Goal: Information Seeking & Learning: Compare options

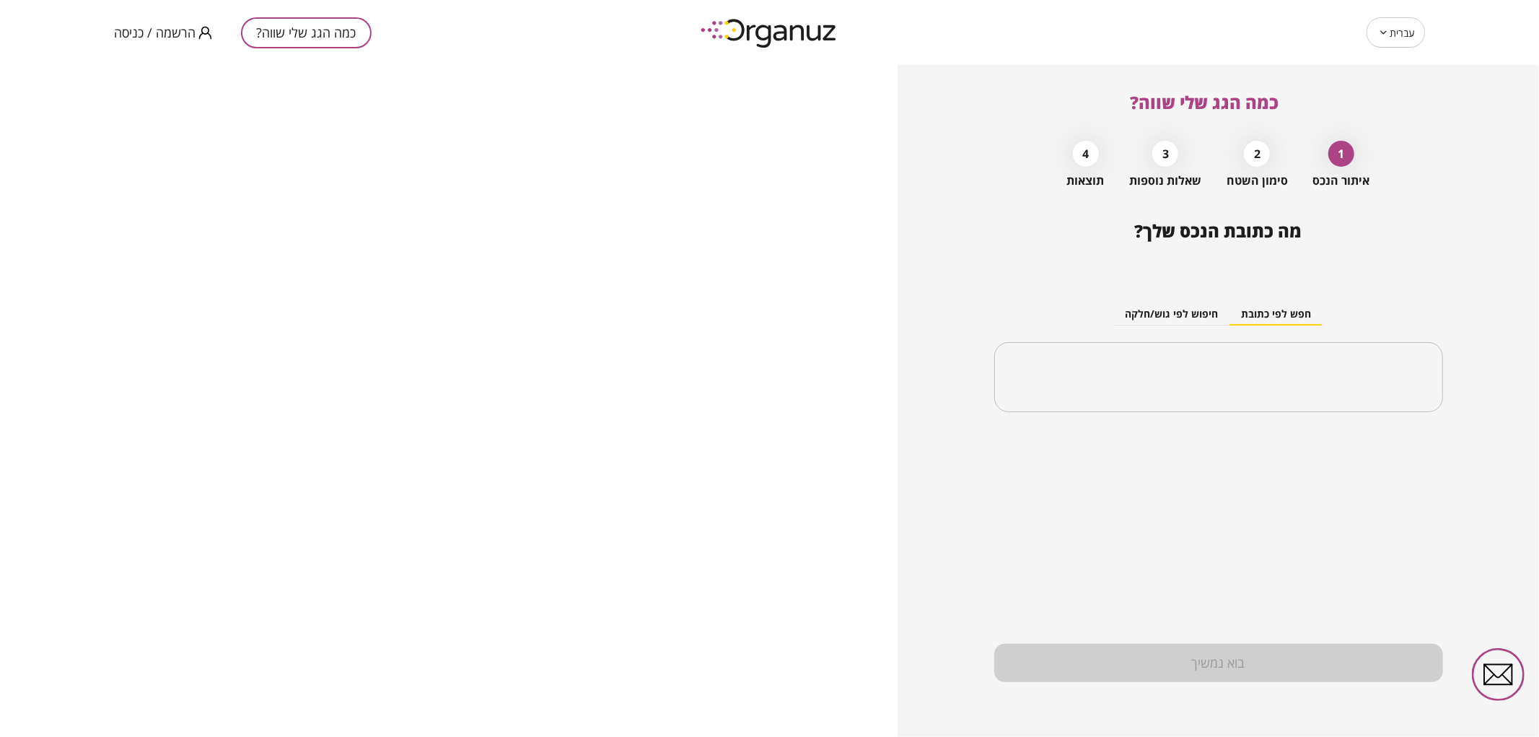
click at [167, 26] on span "הרשמה / כניסה" at bounding box center [155, 32] width 82 height 14
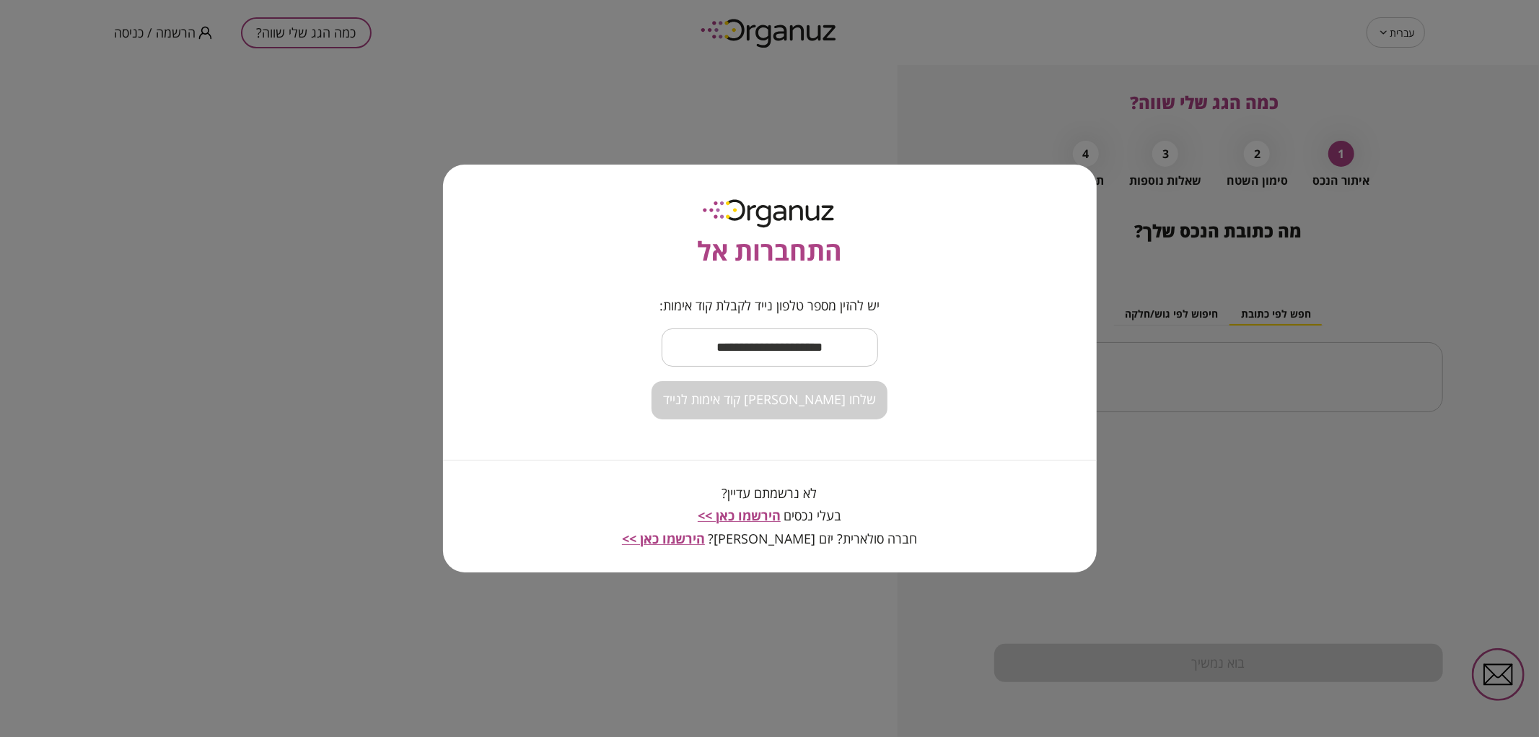
click at [806, 351] on input "text" at bounding box center [770, 347] width 216 height 43
type input "**********"
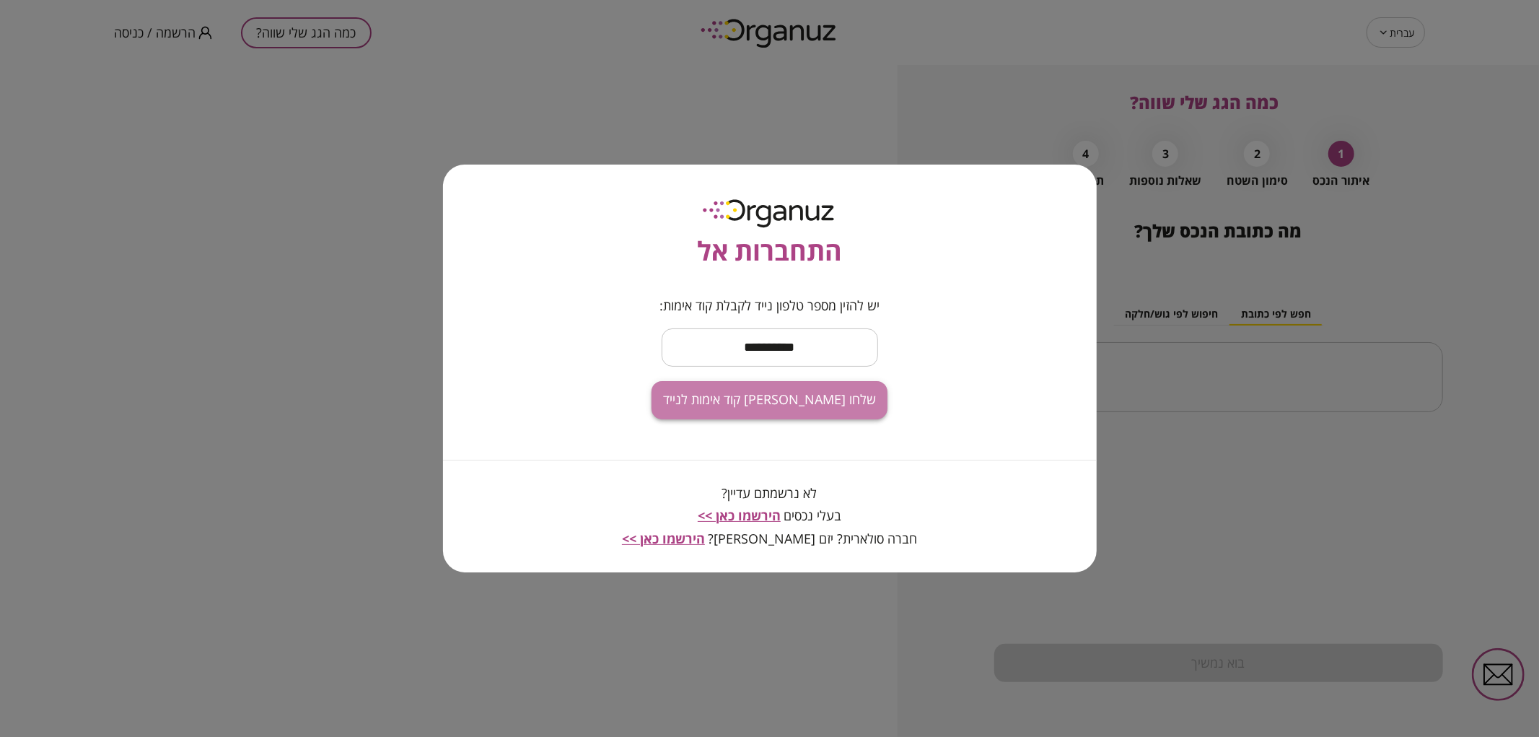
click at [815, 395] on span "שלחו [PERSON_NAME] קוד אימות לנייד" at bounding box center [769, 400] width 213 height 16
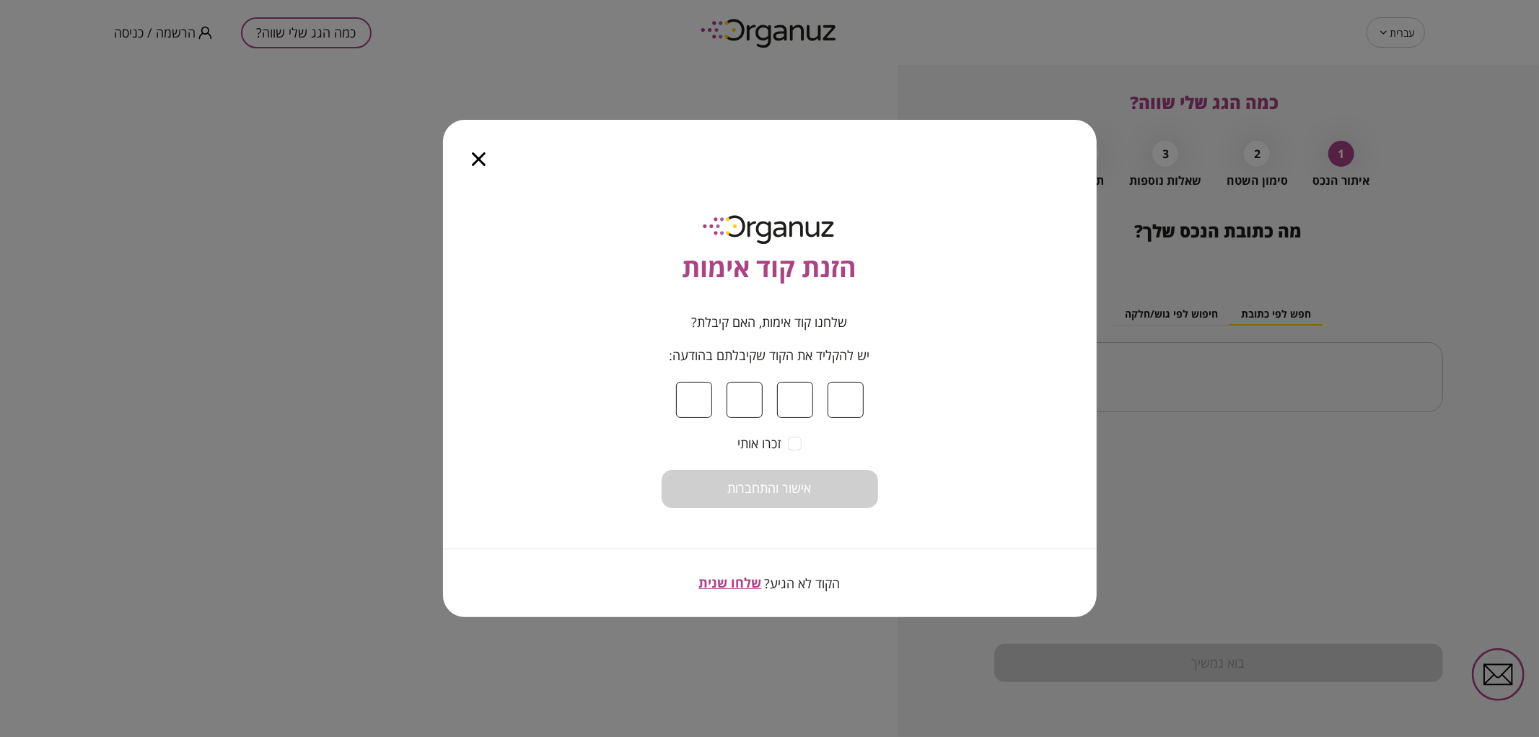
type input "*"
click at [743, 493] on span "אישור והתחברות" at bounding box center [770, 489] width 84 height 16
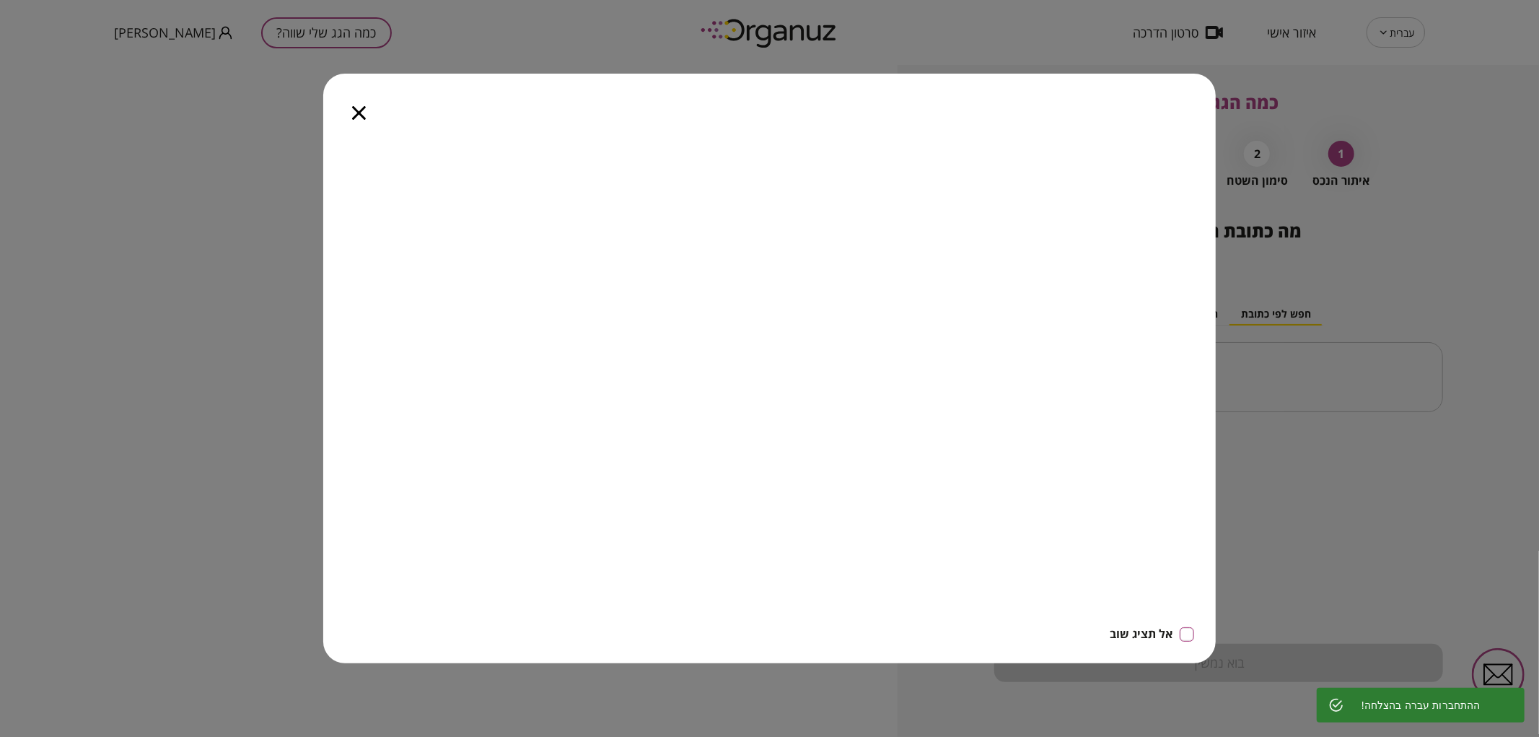
click at [361, 113] on icon "button" at bounding box center [359, 113] width 14 height 14
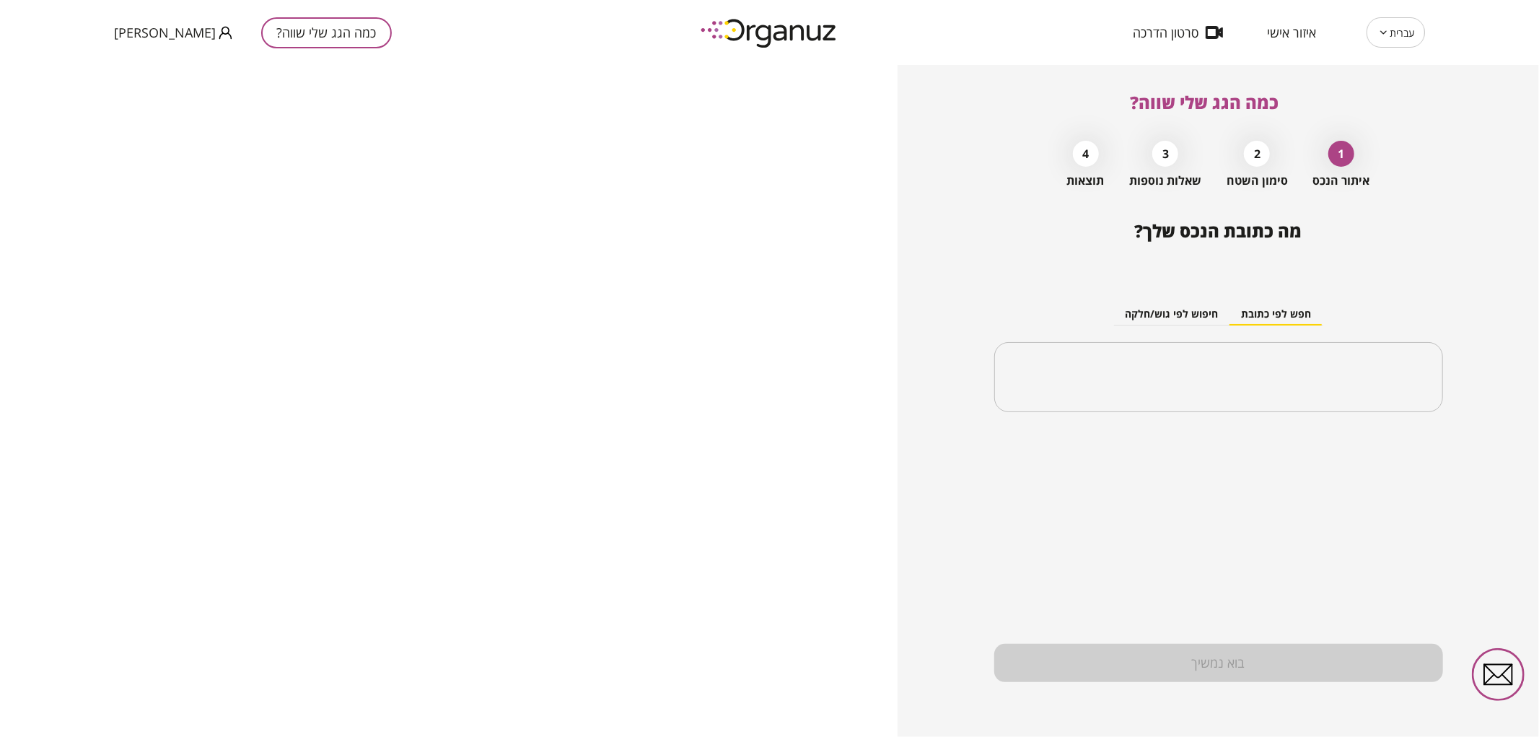
click at [1303, 36] on span "איזור אישי" at bounding box center [1291, 32] width 49 height 14
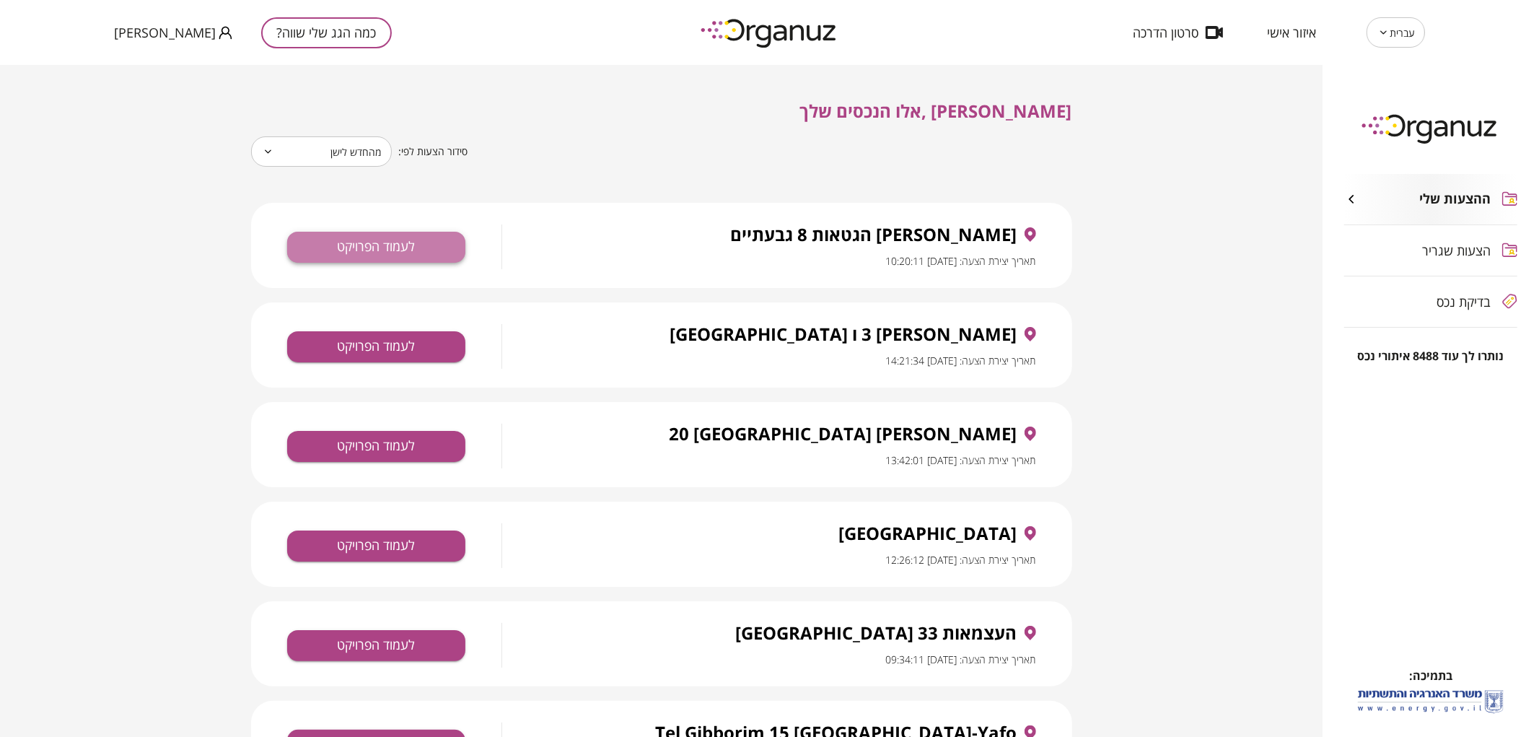
click at [391, 257] on button "לעמוד הפרויקט" at bounding box center [376, 247] width 178 height 31
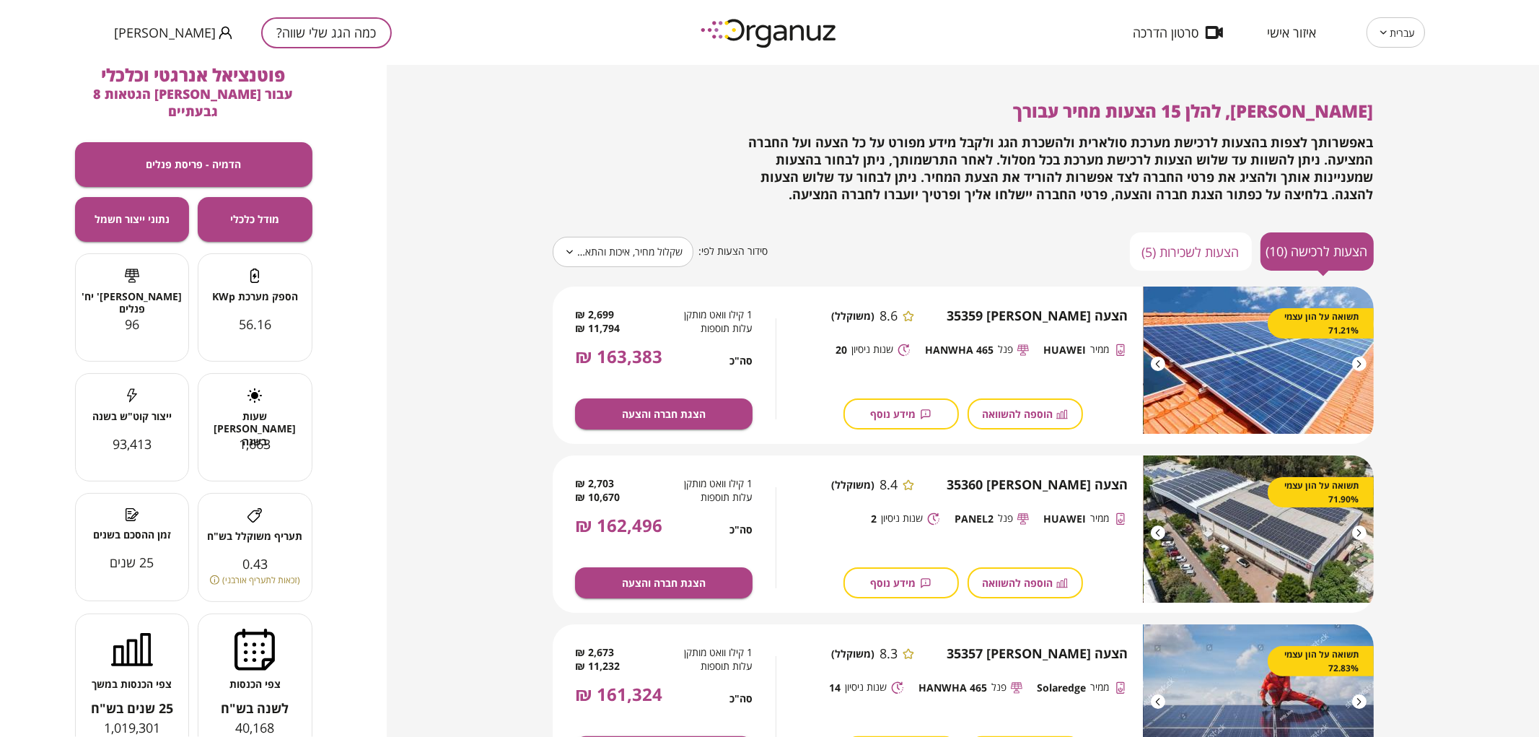
click at [930, 413] on icon "button" at bounding box center [925, 413] width 9 height 9
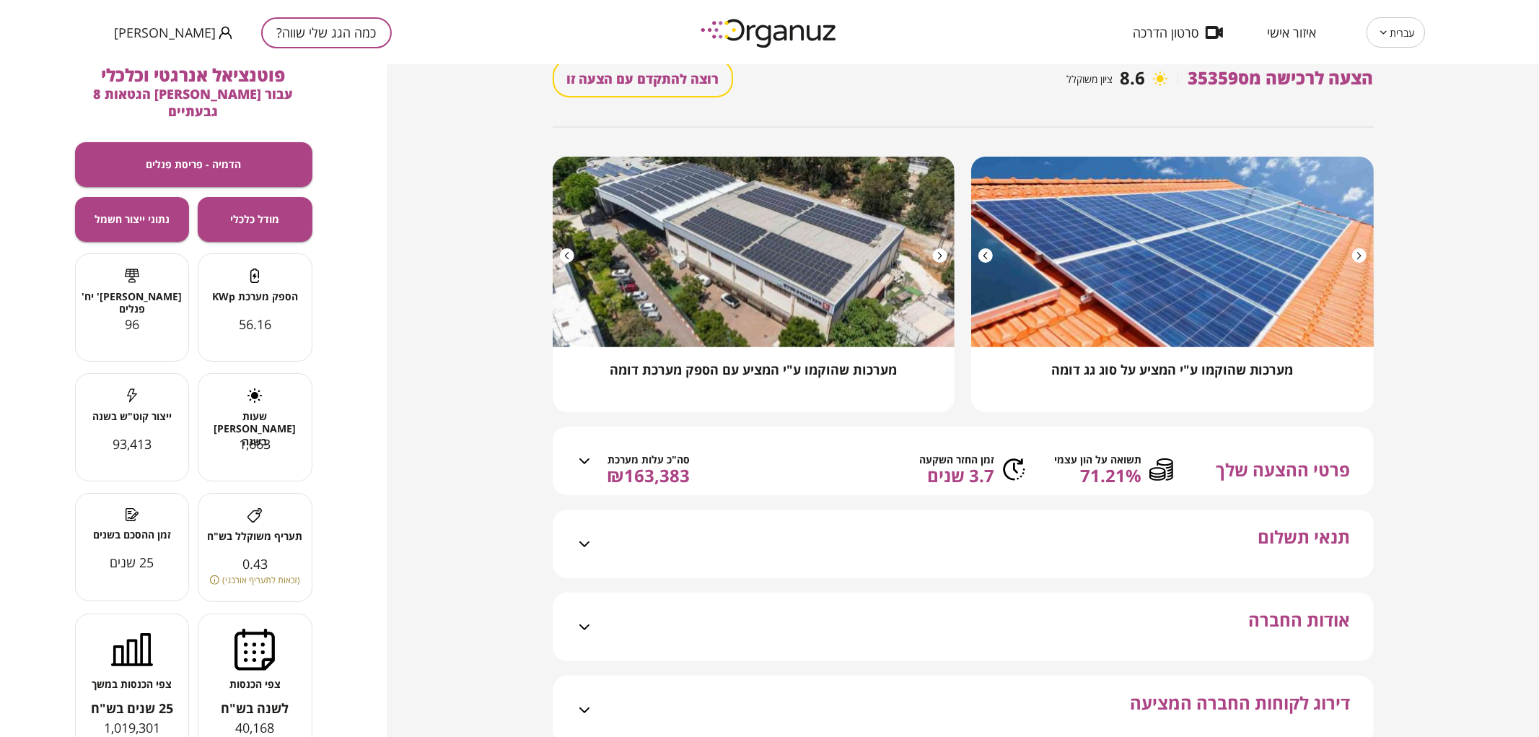
scroll to position [137, 0]
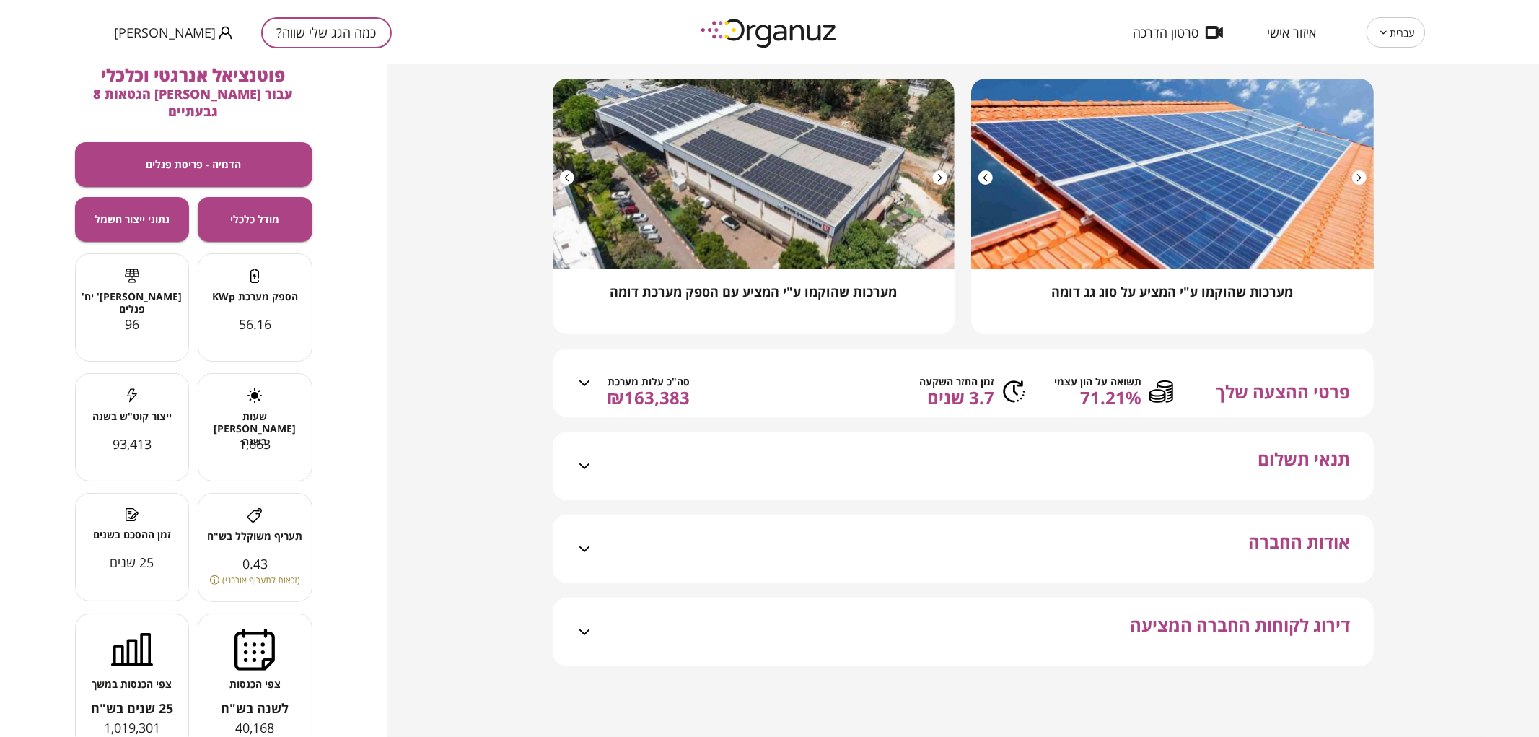
click at [631, 401] on span "₪163,383" at bounding box center [649, 398] width 83 height 20
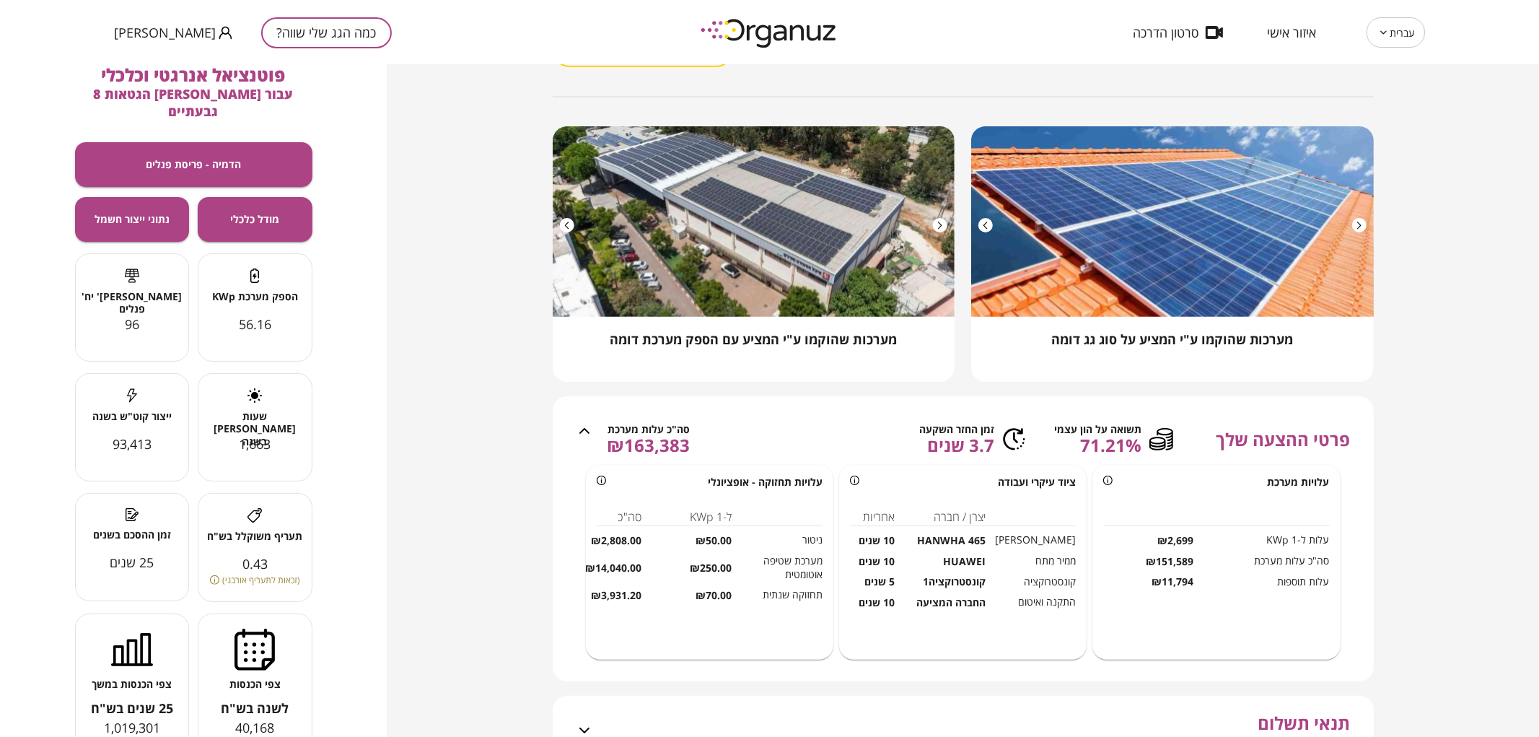
scroll to position [0, 0]
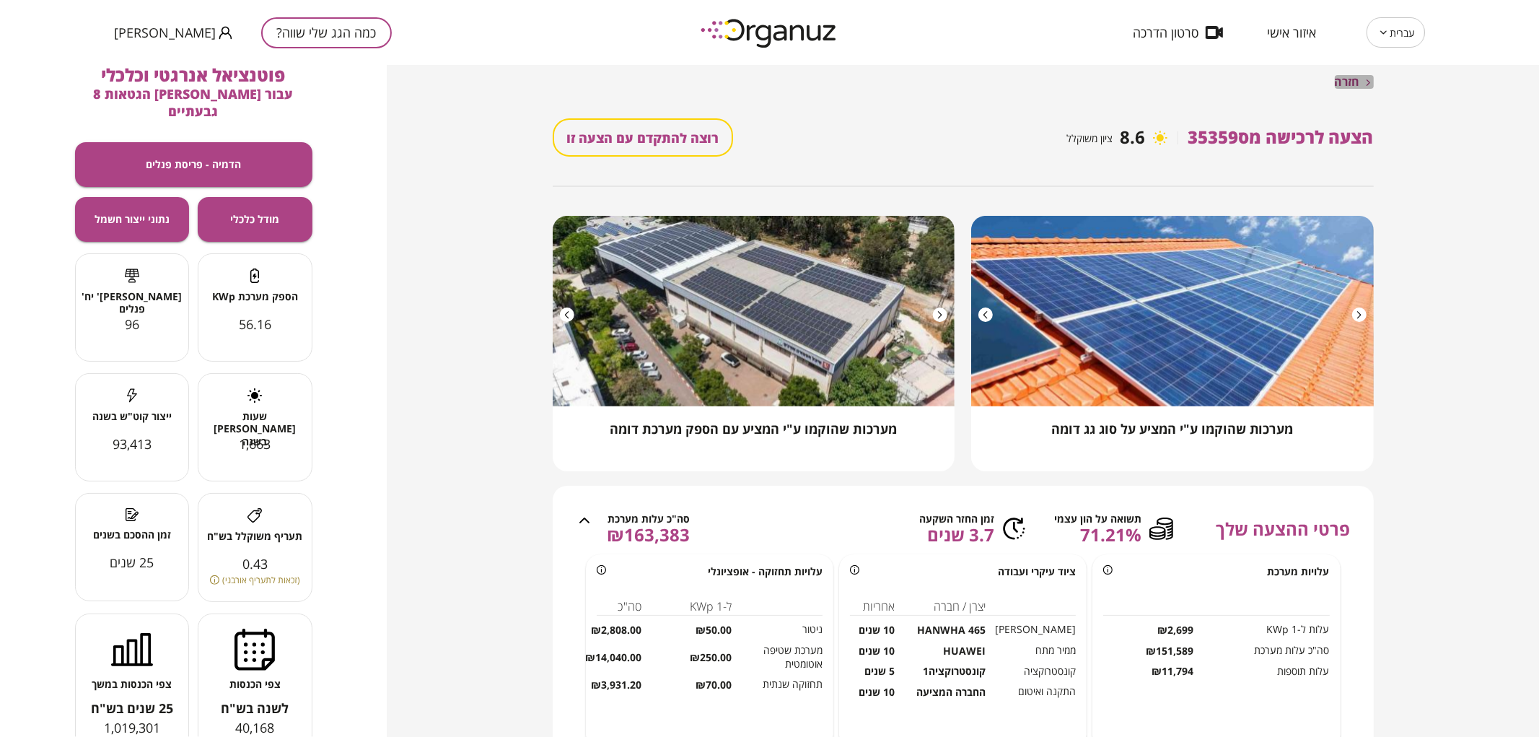
click at [1337, 82] on span "חזרה" at bounding box center [1347, 82] width 25 height 14
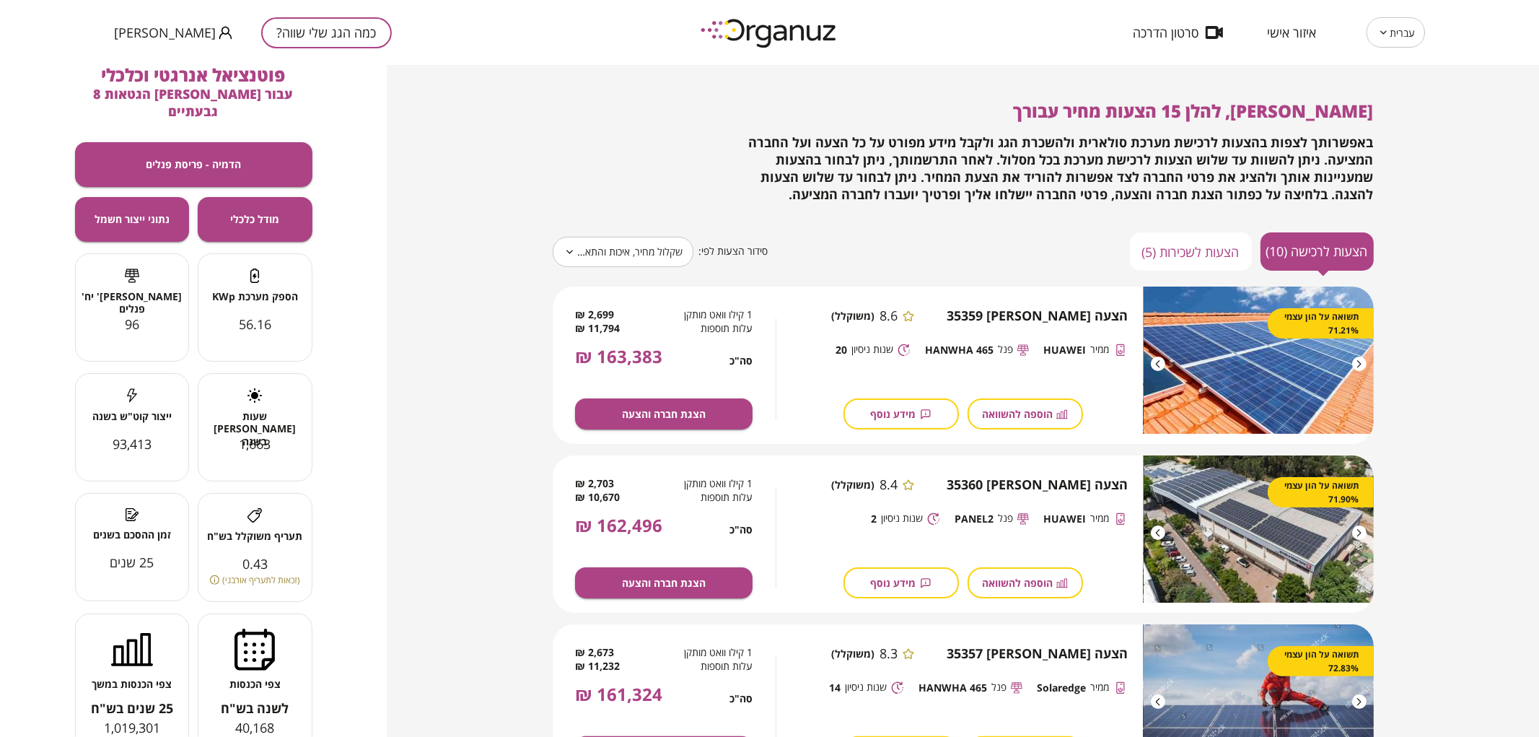
click at [924, 409] on icon "button" at bounding box center [925, 413] width 9 height 9
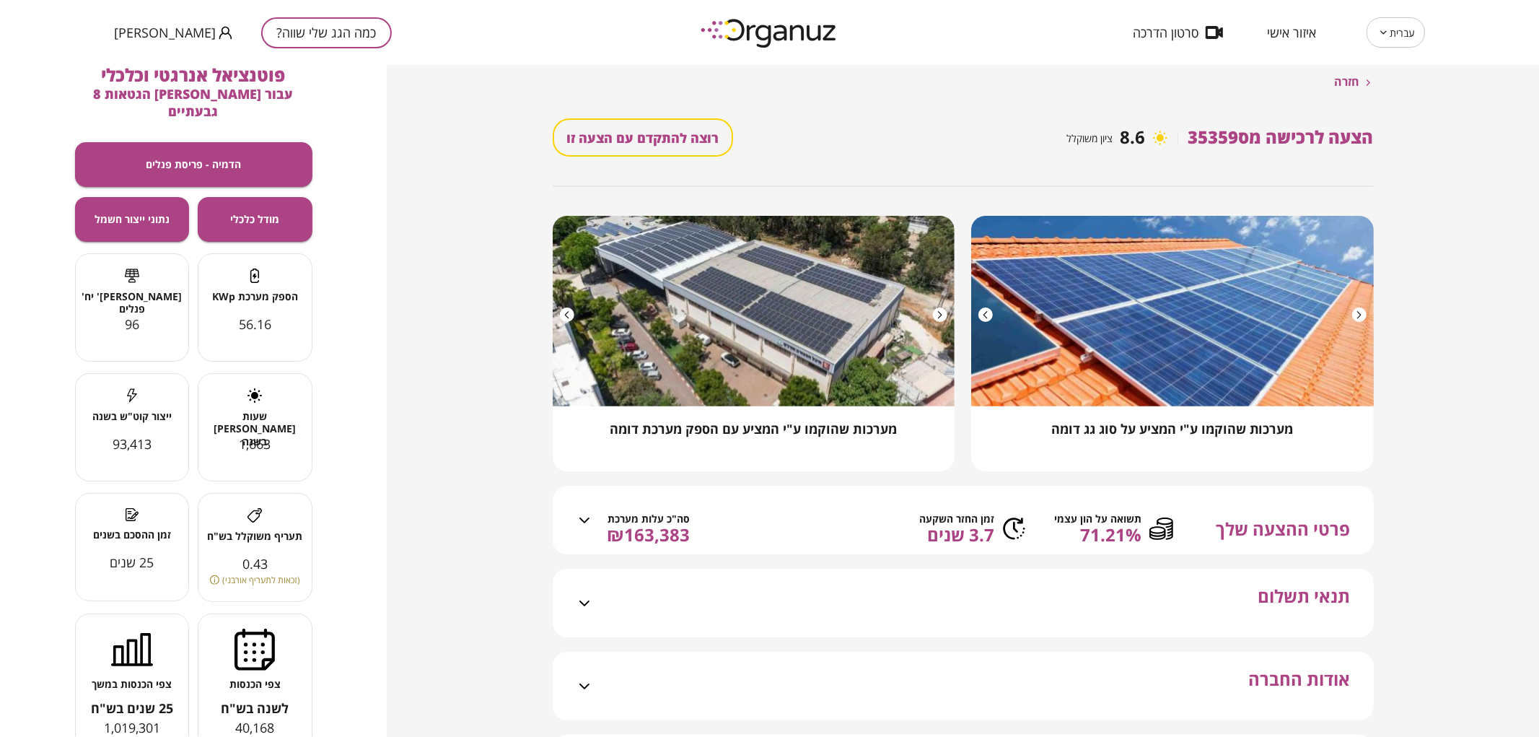
scroll to position [137, 0]
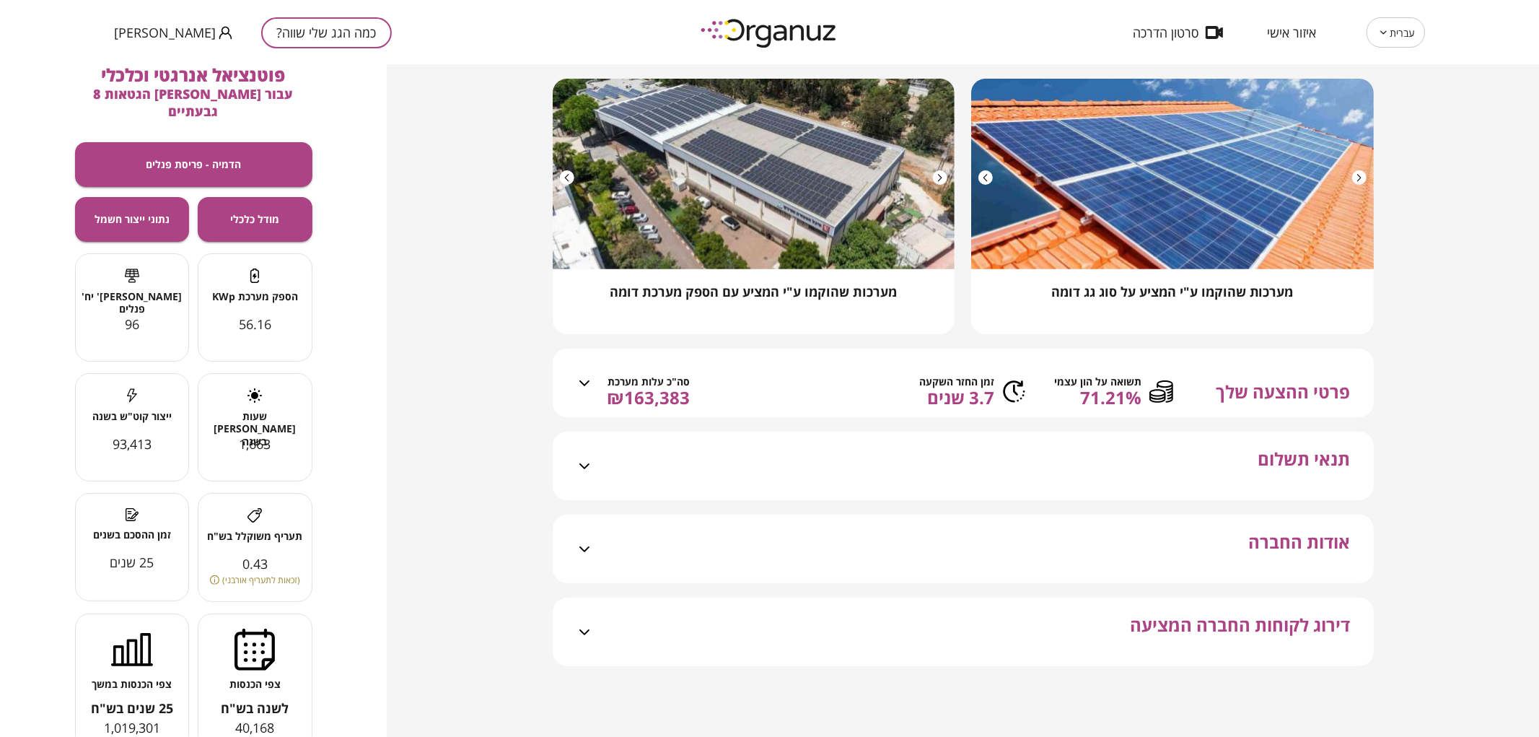
click at [976, 406] on span "3.7 שנים" at bounding box center [957, 398] width 75 height 20
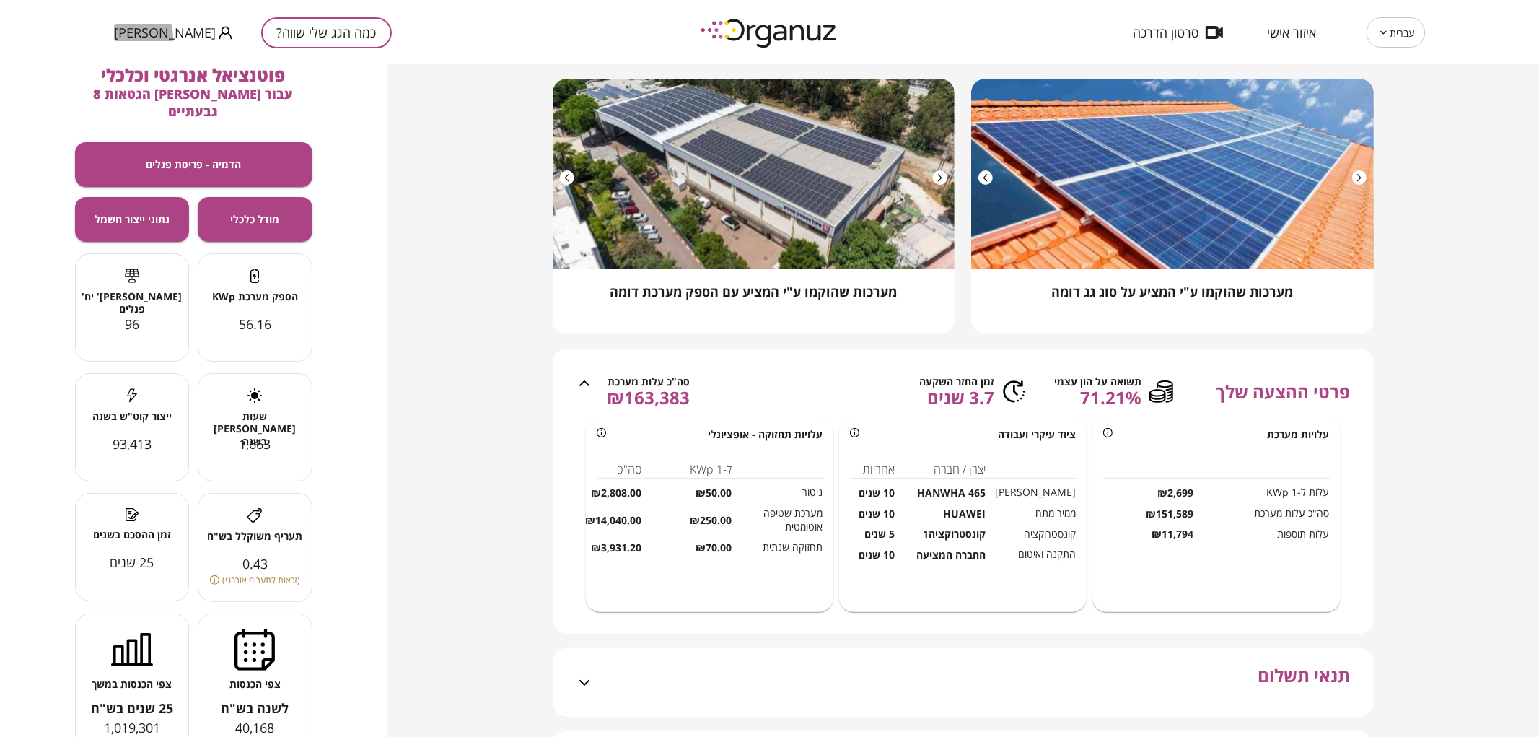
click at [127, 37] on span "[PERSON_NAME]" at bounding box center [165, 32] width 102 height 14
click at [138, 62] on li "התנתק" at bounding box center [142, 60] width 56 height 26
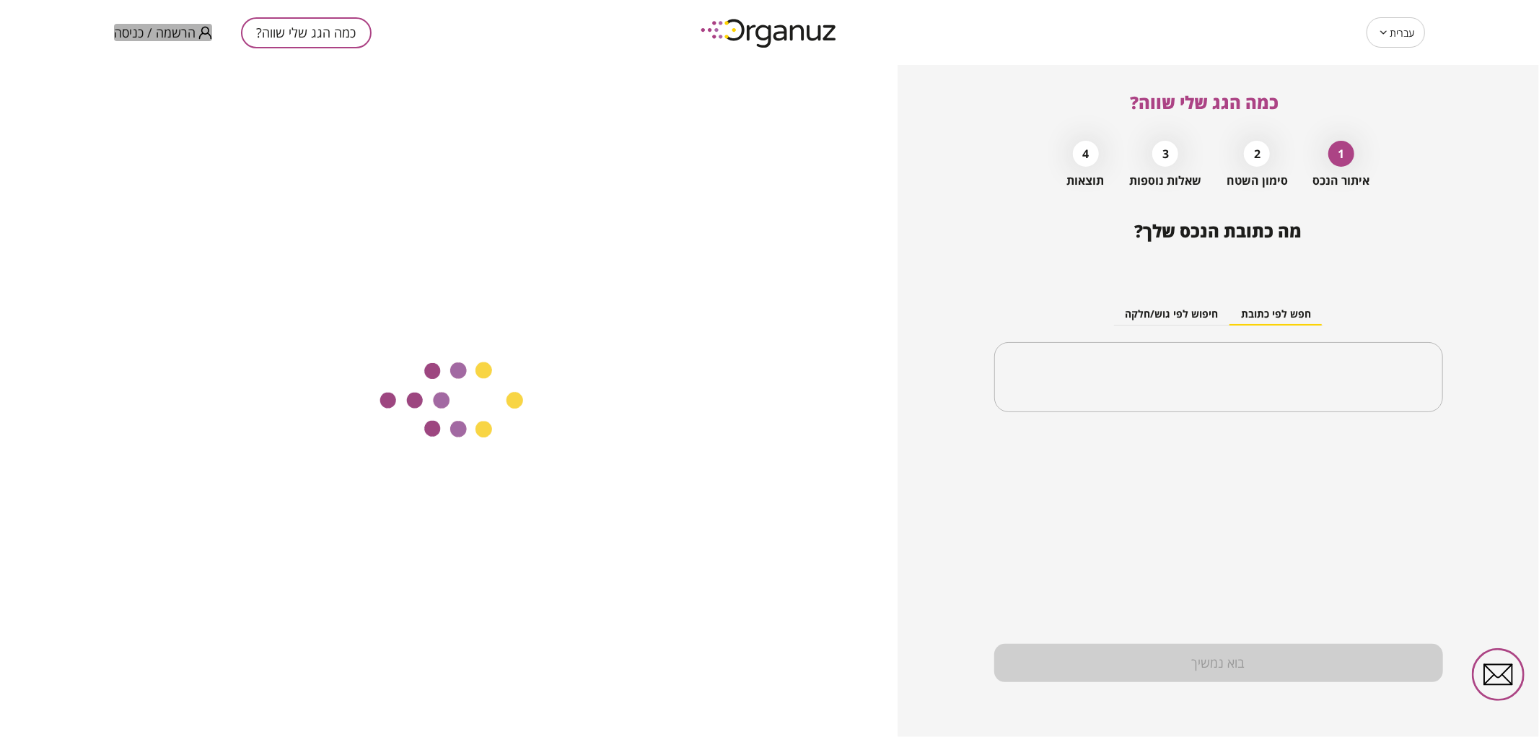
click at [135, 36] on span "הרשמה / כניסה" at bounding box center [155, 32] width 82 height 14
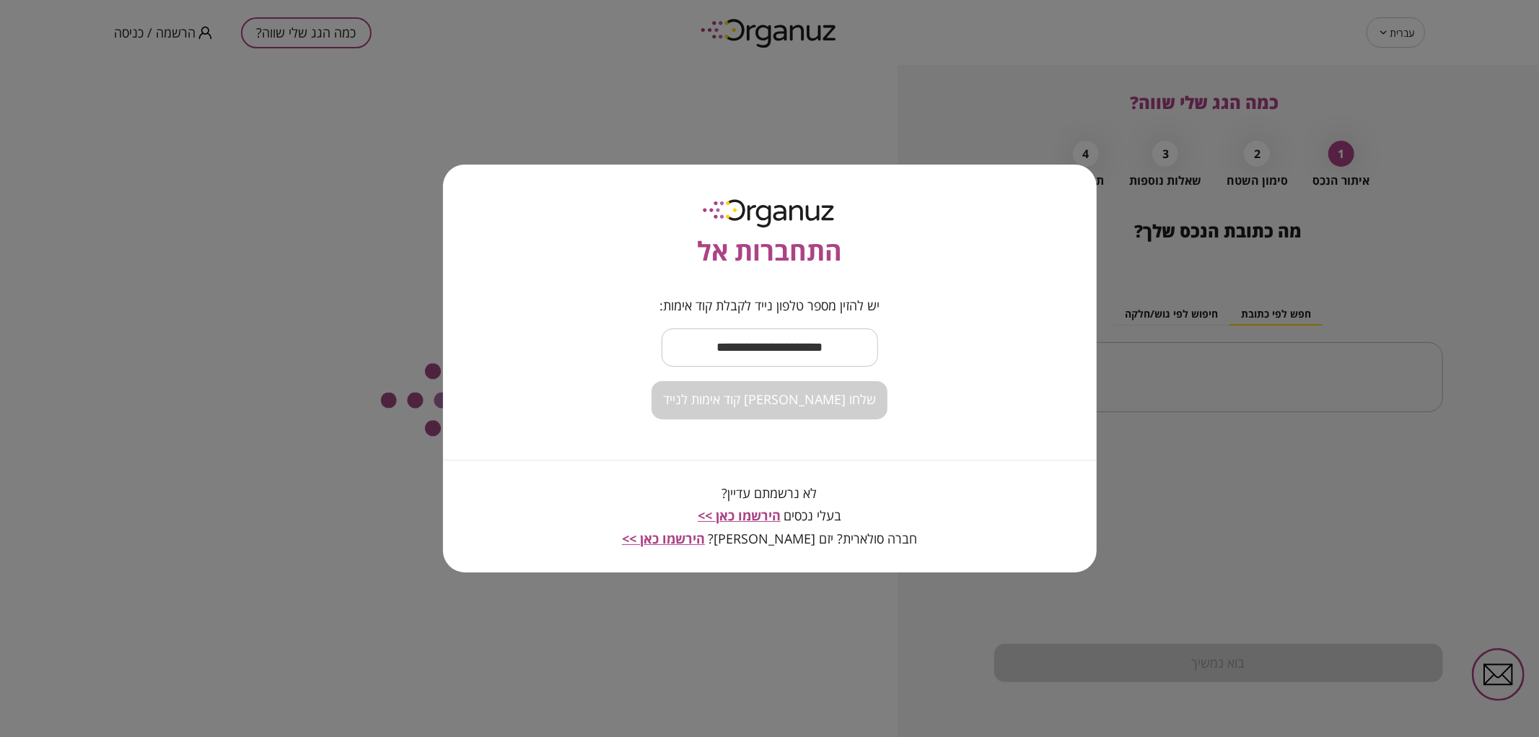
click at [810, 354] on input "text" at bounding box center [770, 347] width 216 height 43
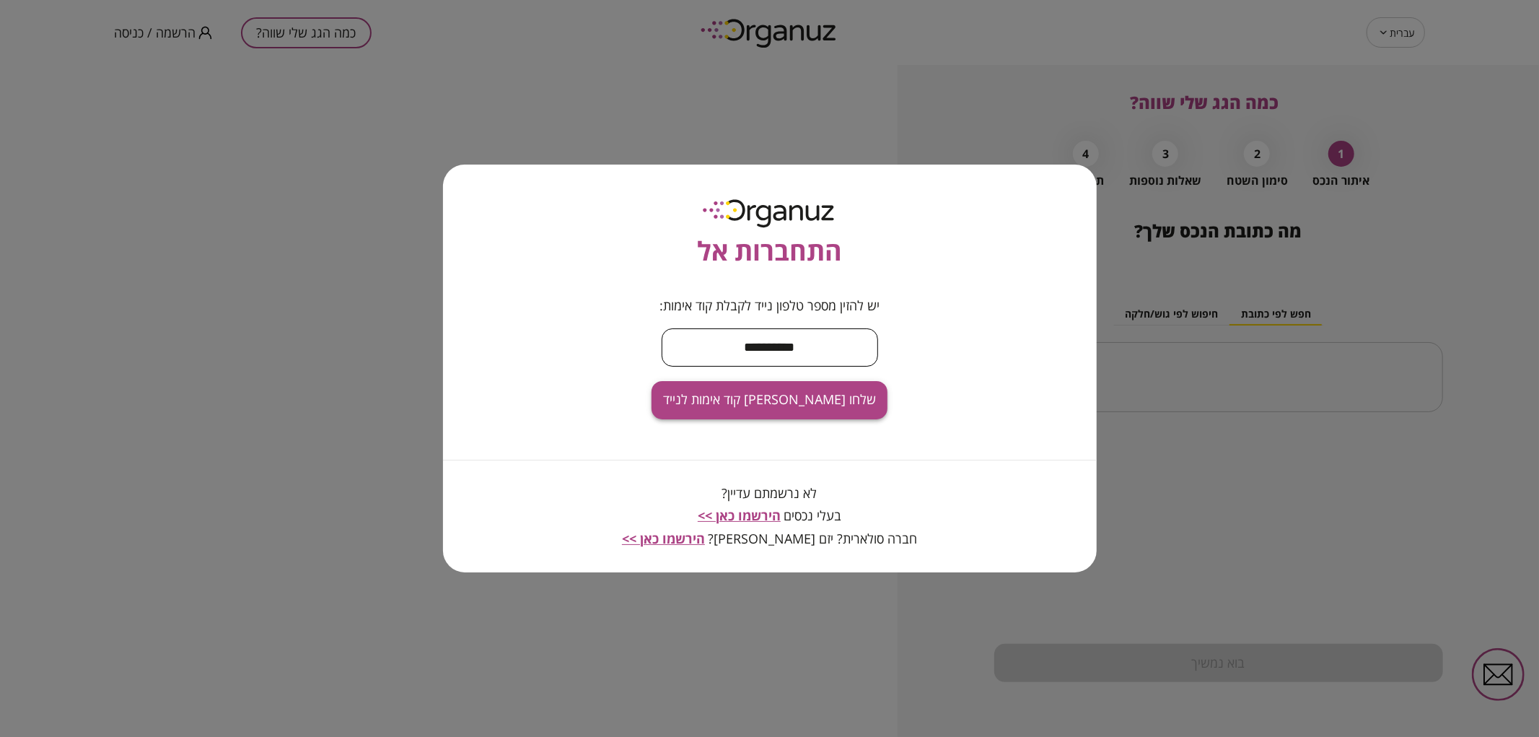
type input "**********"
click at [835, 406] on button "שלחו [PERSON_NAME] קוד אימות לנייד" at bounding box center [770, 400] width 236 height 38
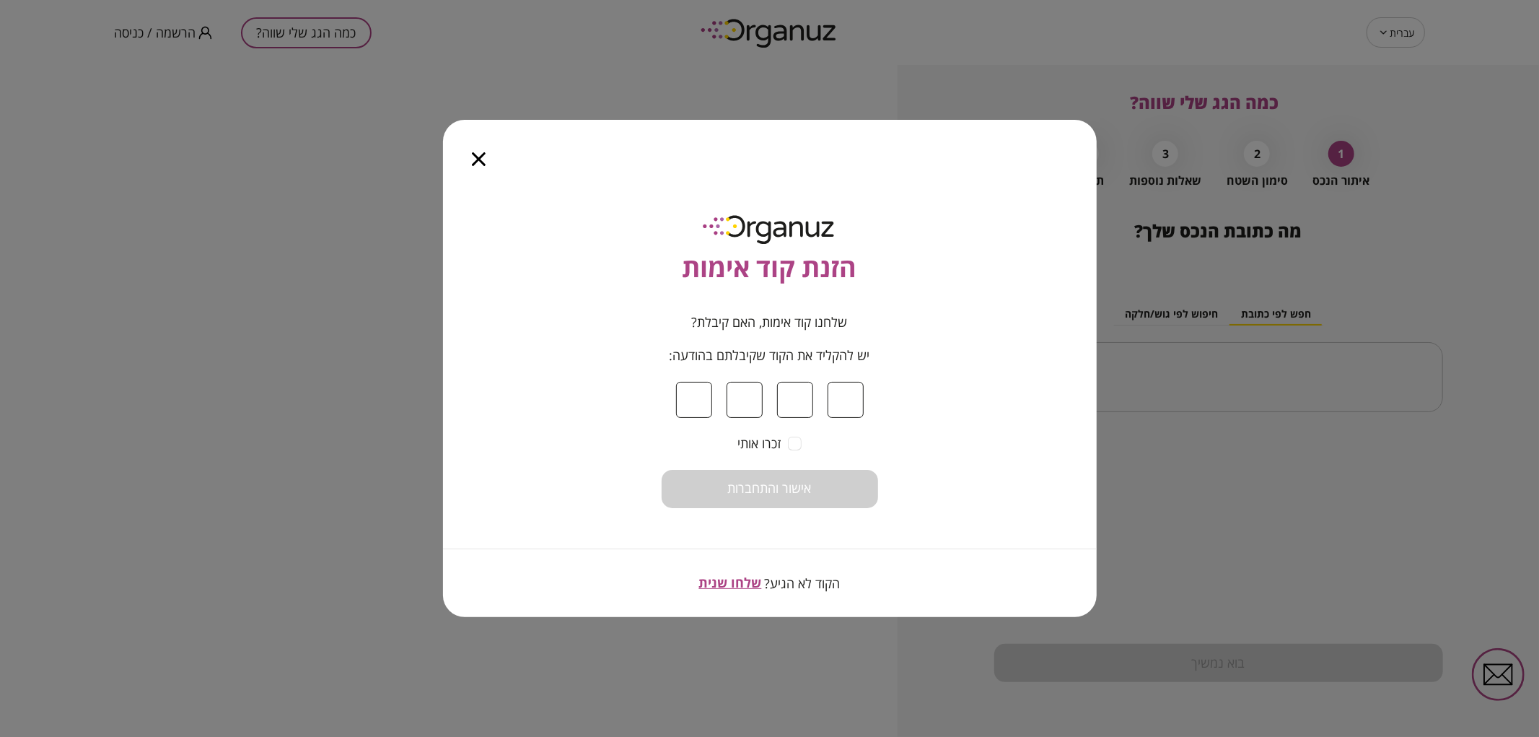
type input "*"
click at [828, 473] on button "אישור והתחברות" at bounding box center [770, 489] width 216 height 38
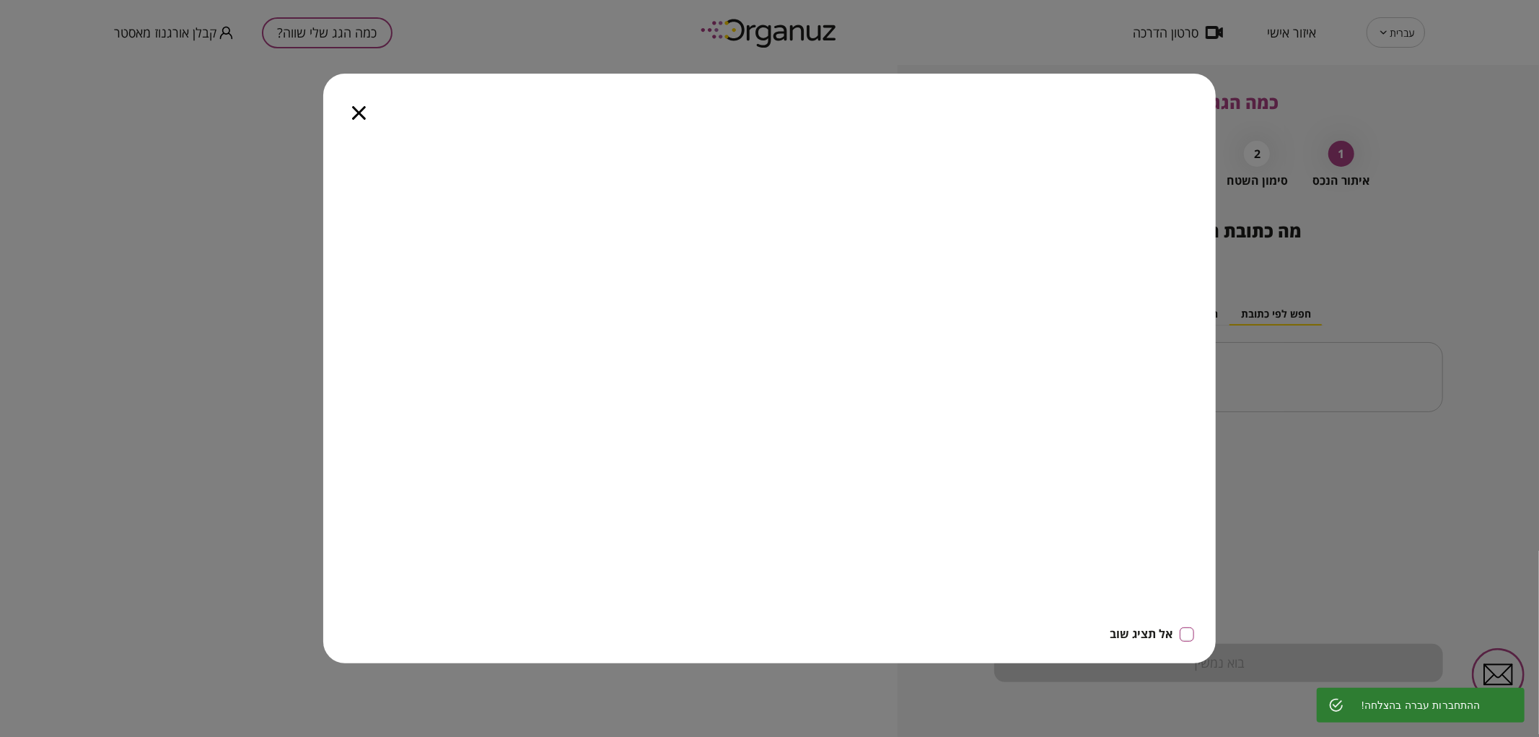
click at [355, 106] on icon "button" at bounding box center [359, 113] width 14 height 14
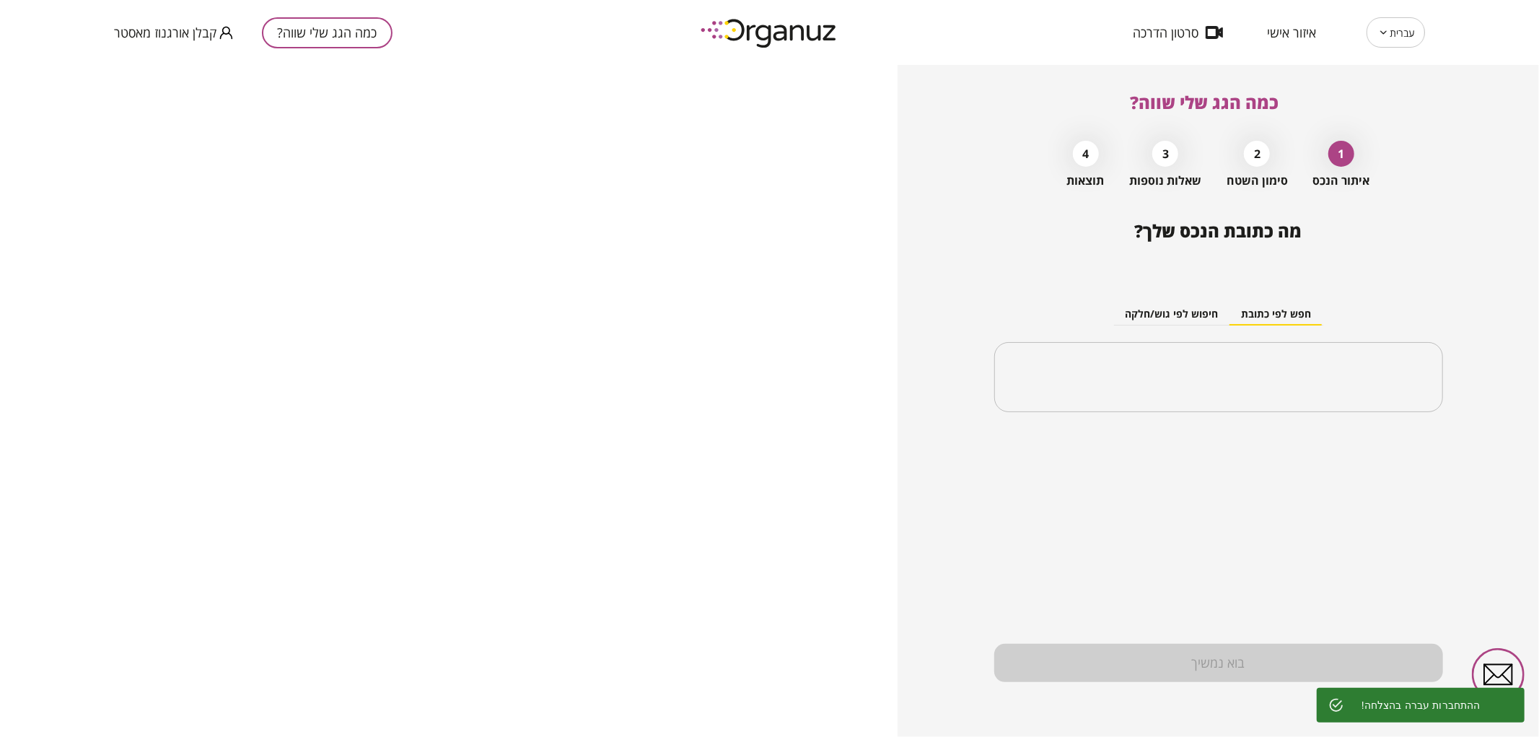
click at [1299, 42] on div "עברית ** ​ איזור אישי סרטון הדרכה" at bounding box center [1163, 32] width 525 height 30
click at [1279, 45] on div "עברית ** ​ איזור אישי סרטון הדרכה" at bounding box center [1163, 32] width 525 height 30
click at [1292, 32] on span "איזור אישי" at bounding box center [1291, 32] width 49 height 14
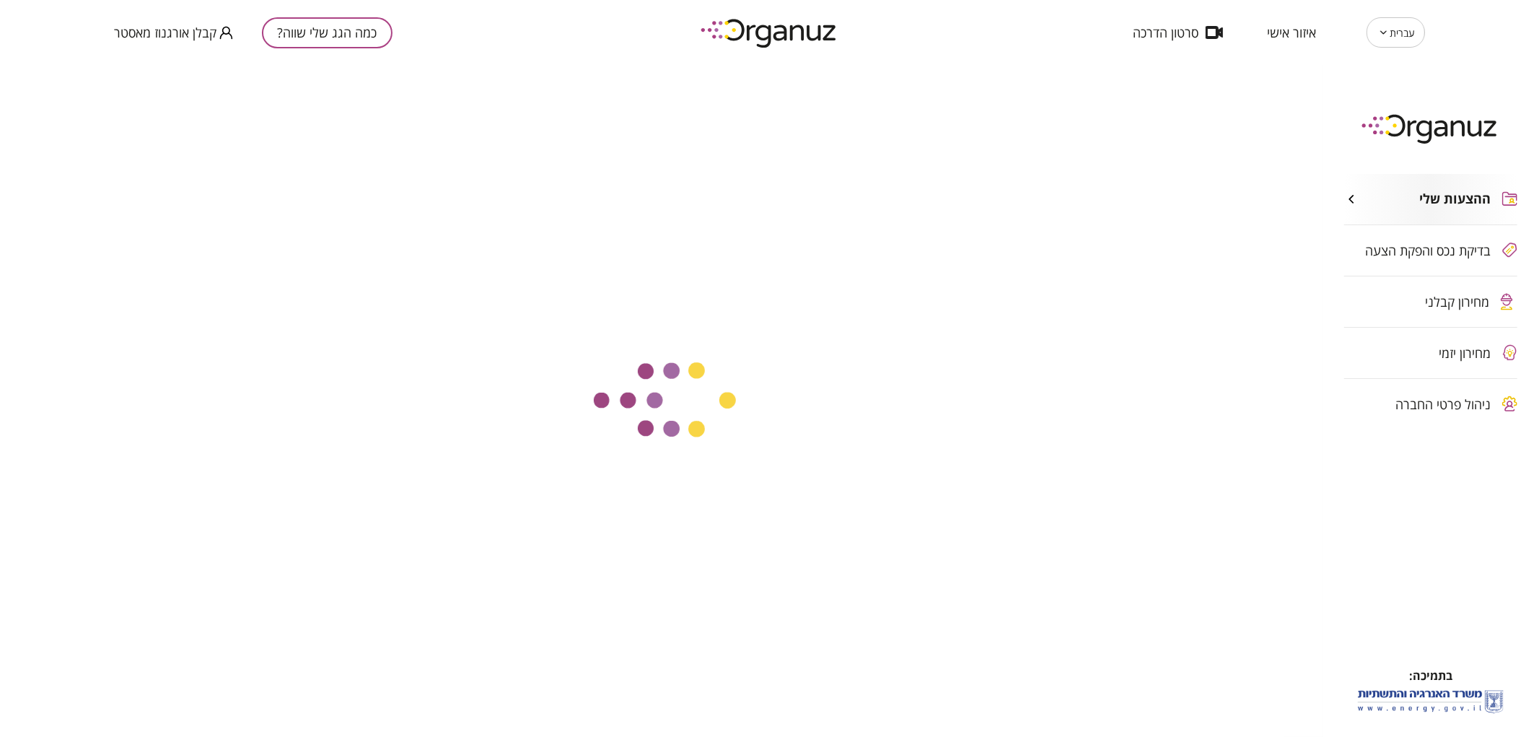
click at [1431, 309] on span "מחירון קבלני" at bounding box center [1458, 301] width 64 height 14
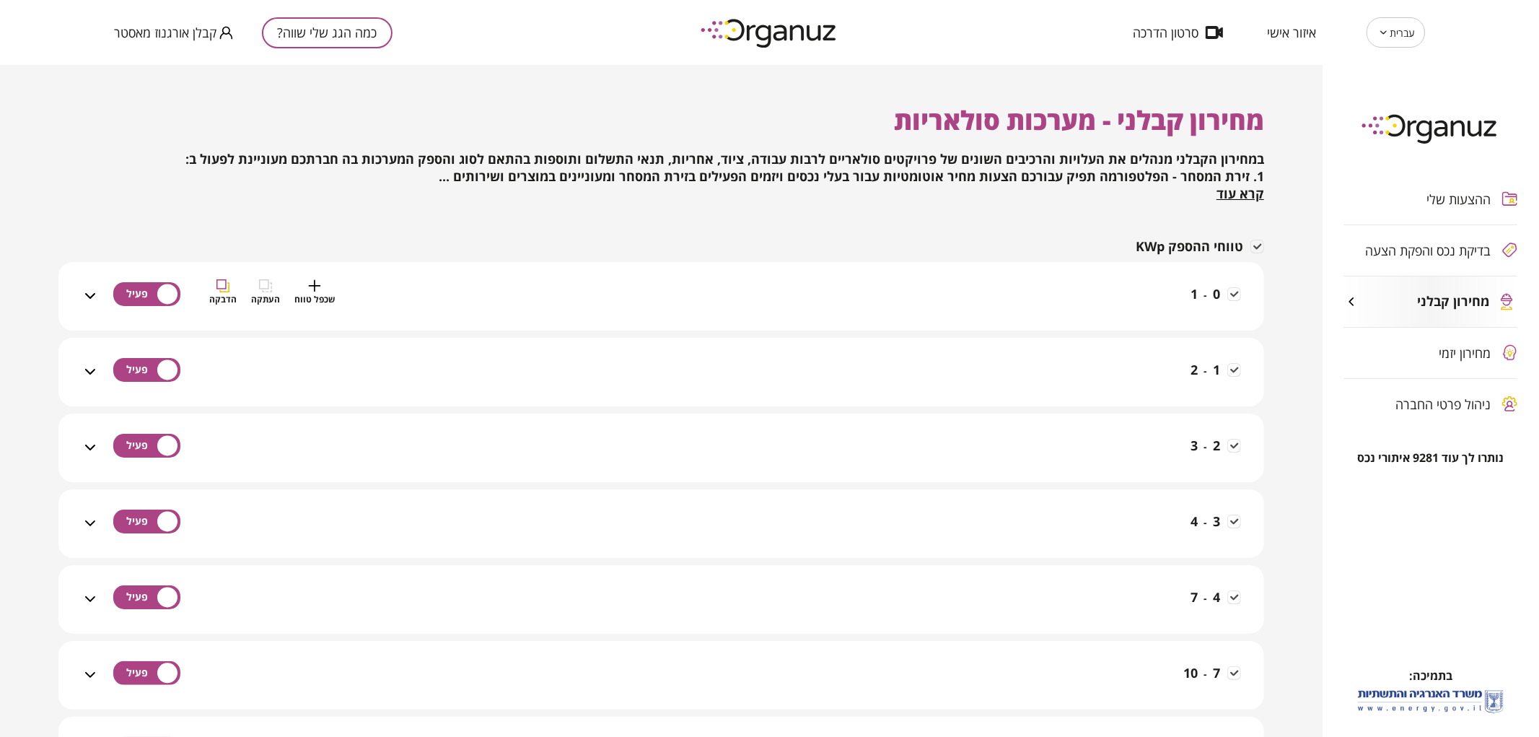
click at [1115, 311] on div "0 - 1 שכפל טווח העתקה הדבקה" at bounding box center [670, 304] width 1142 height 51
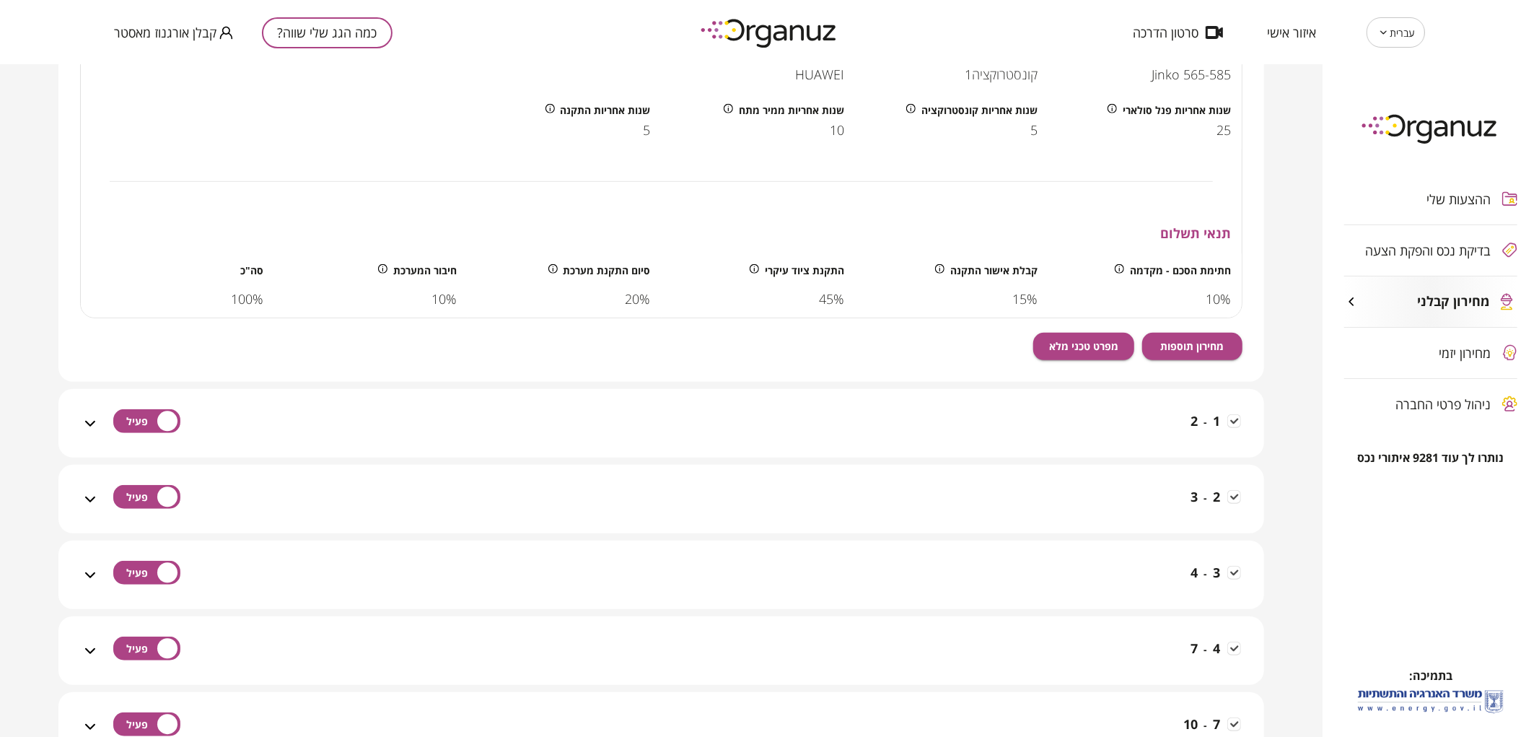
scroll to position [722, 0]
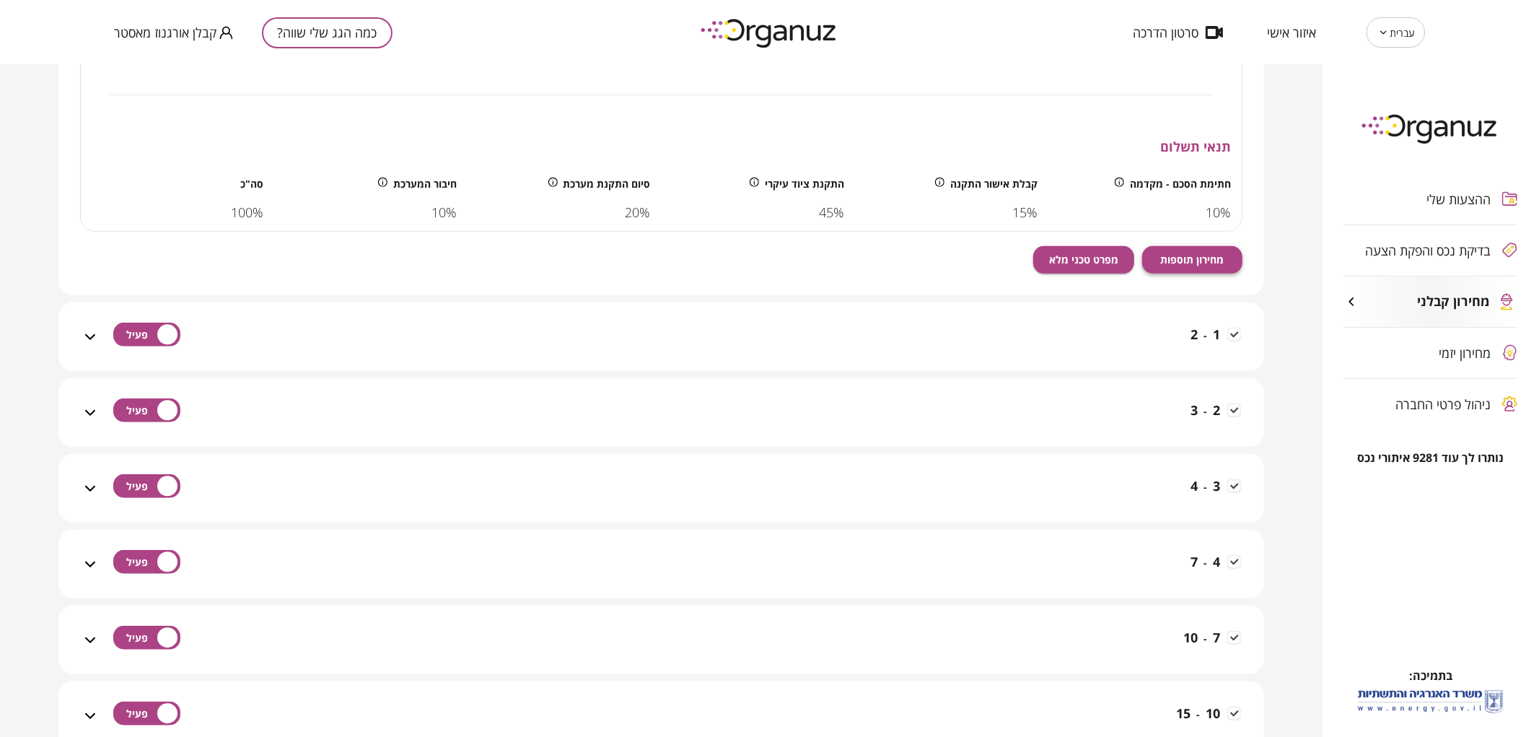
click at [1207, 263] on span "מחירון תוספות" at bounding box center [1192, 259] width 64 height 12
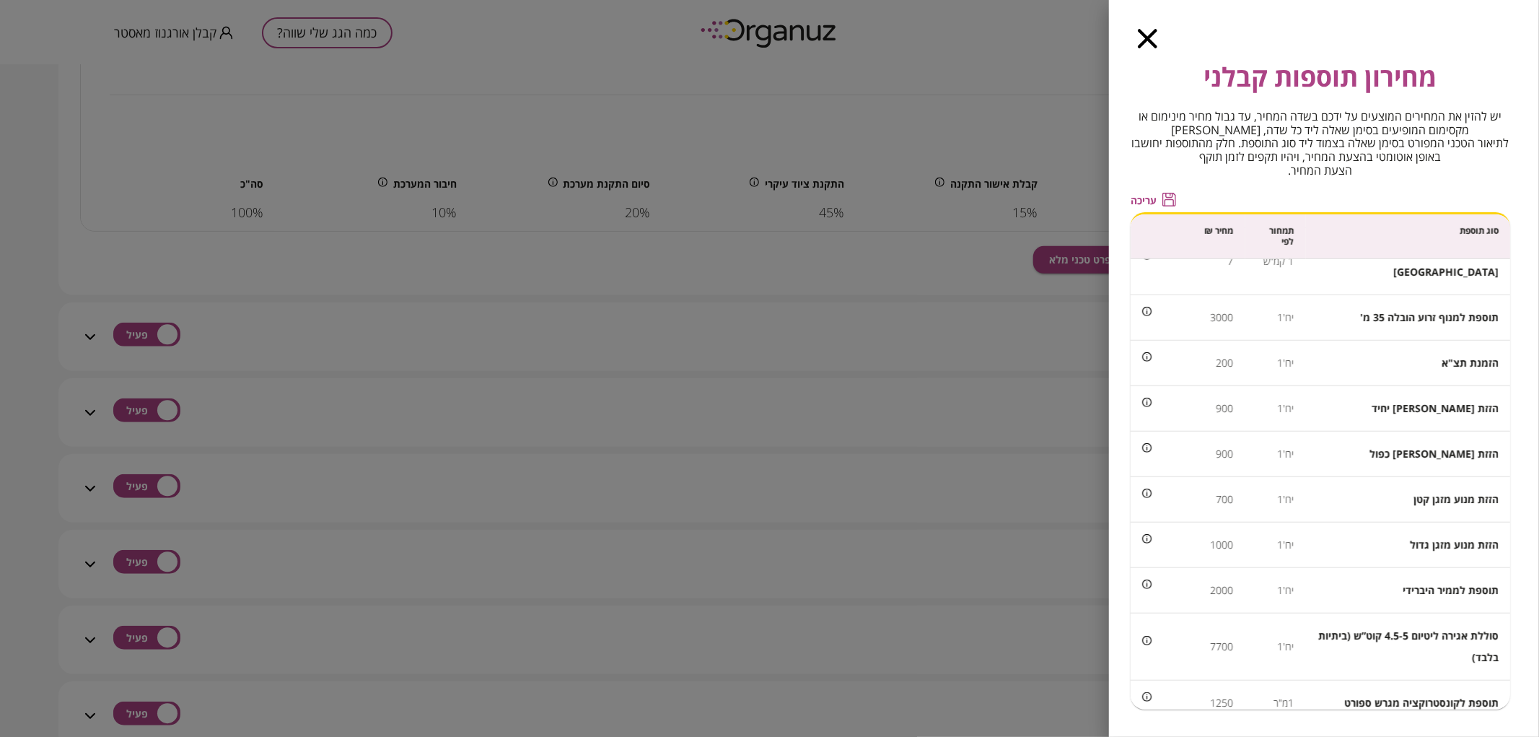
scroll to position [1004, 0]
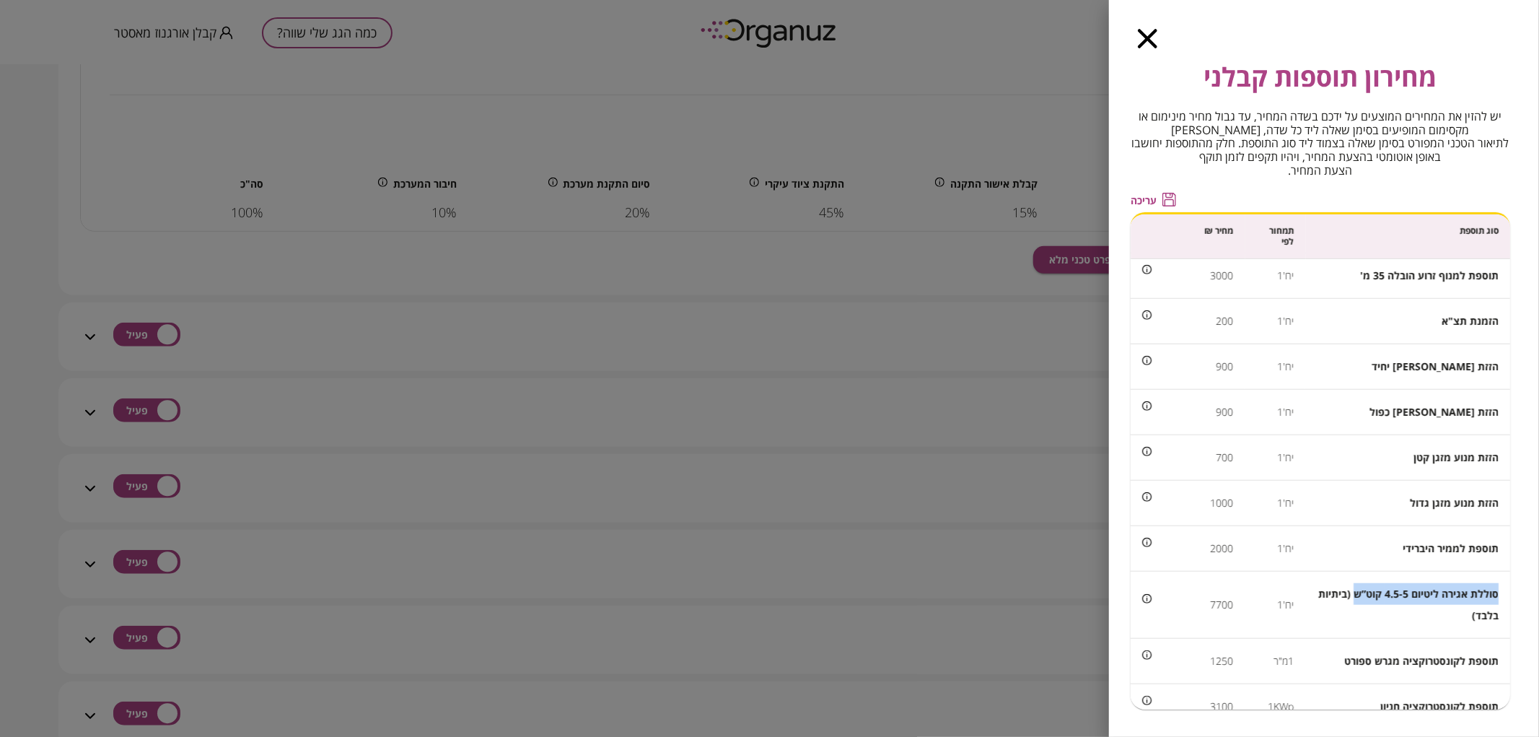
drag, startPoint x: 1497, startPoint y: 572, endPoint x: 1355, endPoint y: 573, distance: 141.4
click at [1355, 587] on span "סוללת אגירה ליטיום 4.5-5 קוט”ש (ביתיות בלבד)" at bounding box center [1408, 604] width 180 height 35
copy span "סוללת אגירה ליטיום 4.5-5 קוט”ש"
click at [1143, 34] on icon "button" at bounding box center [1147, 38] width 19 height 19
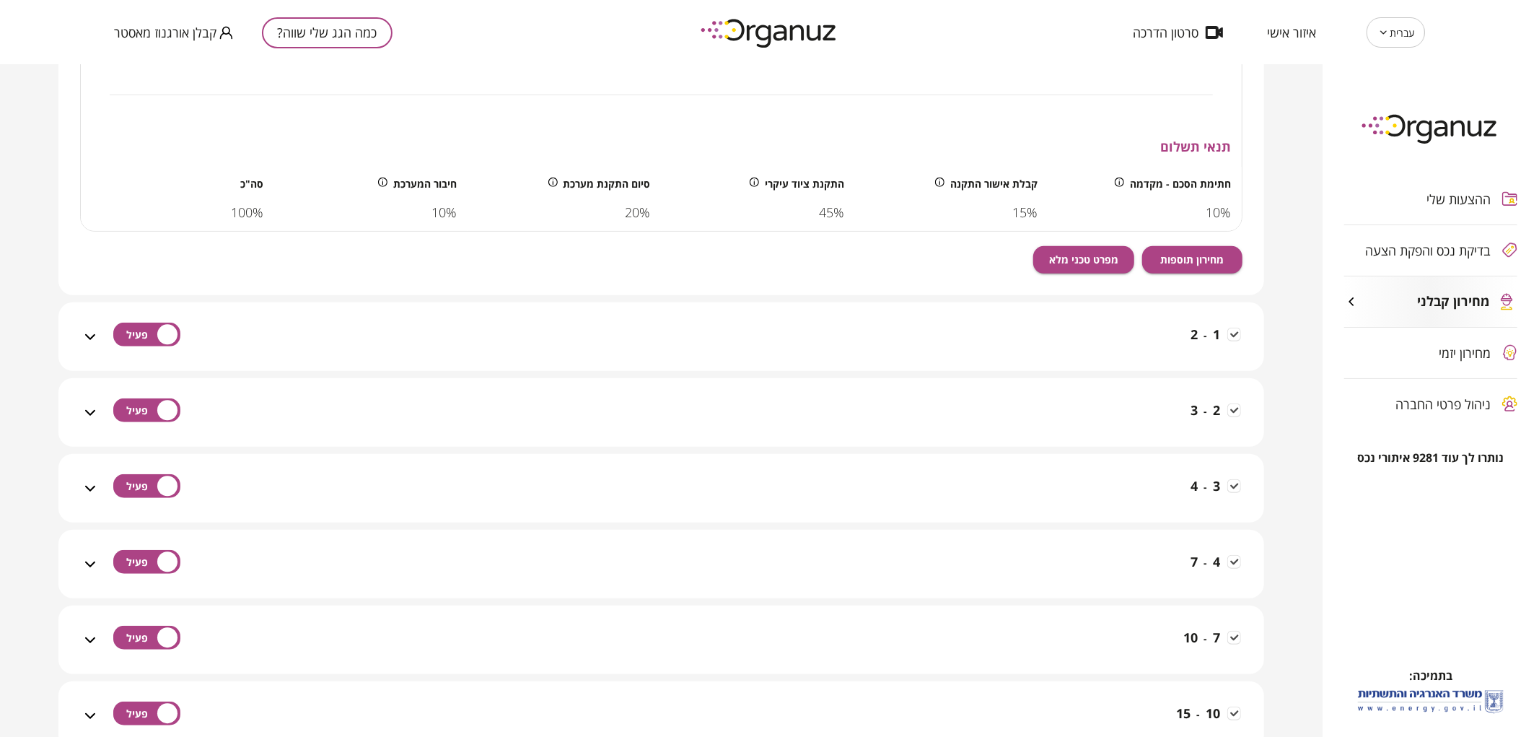
click at [180, 25] on span "קבלן אורגנוז מאסטר" at bounding box center [165, 32] width 102 height 14
click at [124, 59] on li "התנתק" at bounding box center [142, 60] width 56 height 26
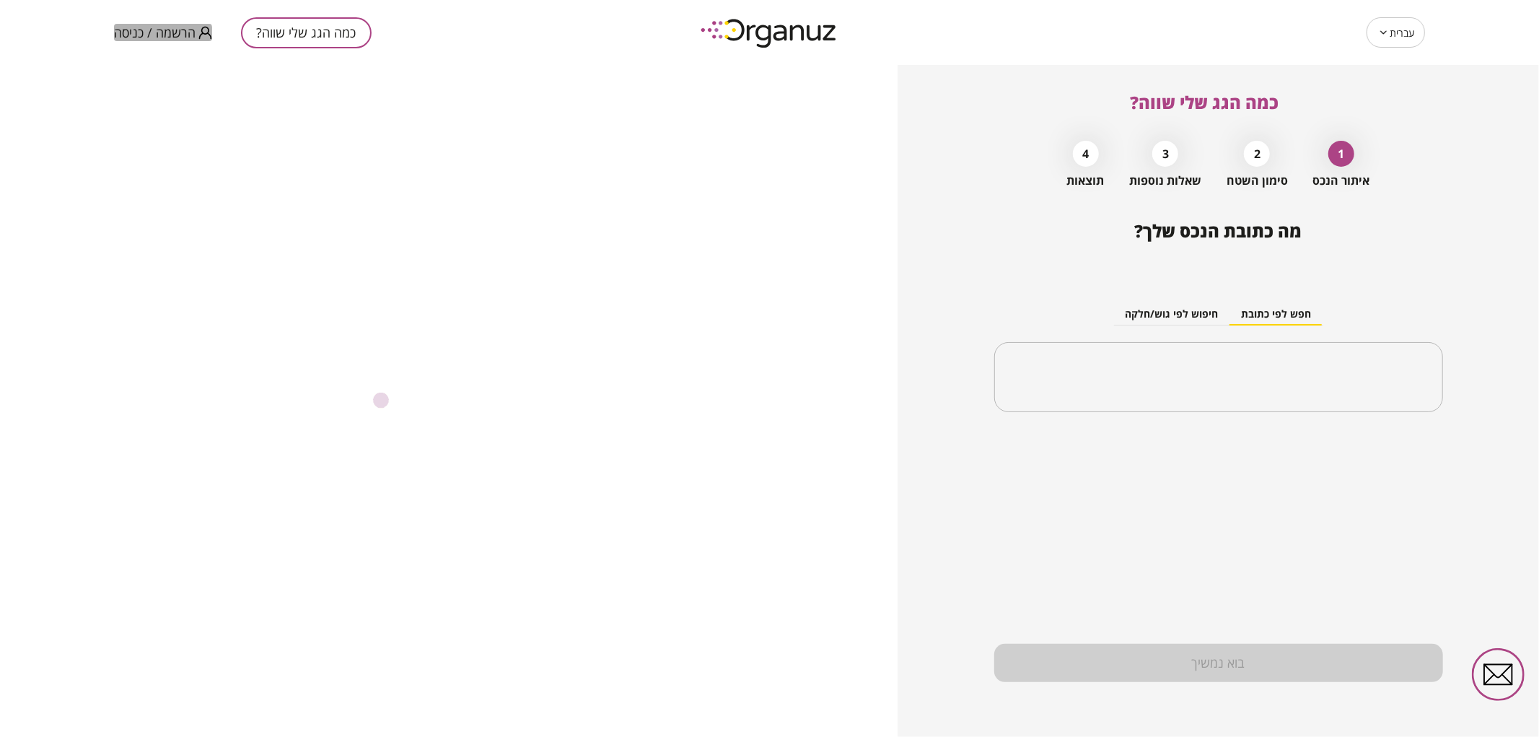
click at [135, 38] on span "הרשמה / כניסה" at bounding box center [155, 32] width 82 height 14
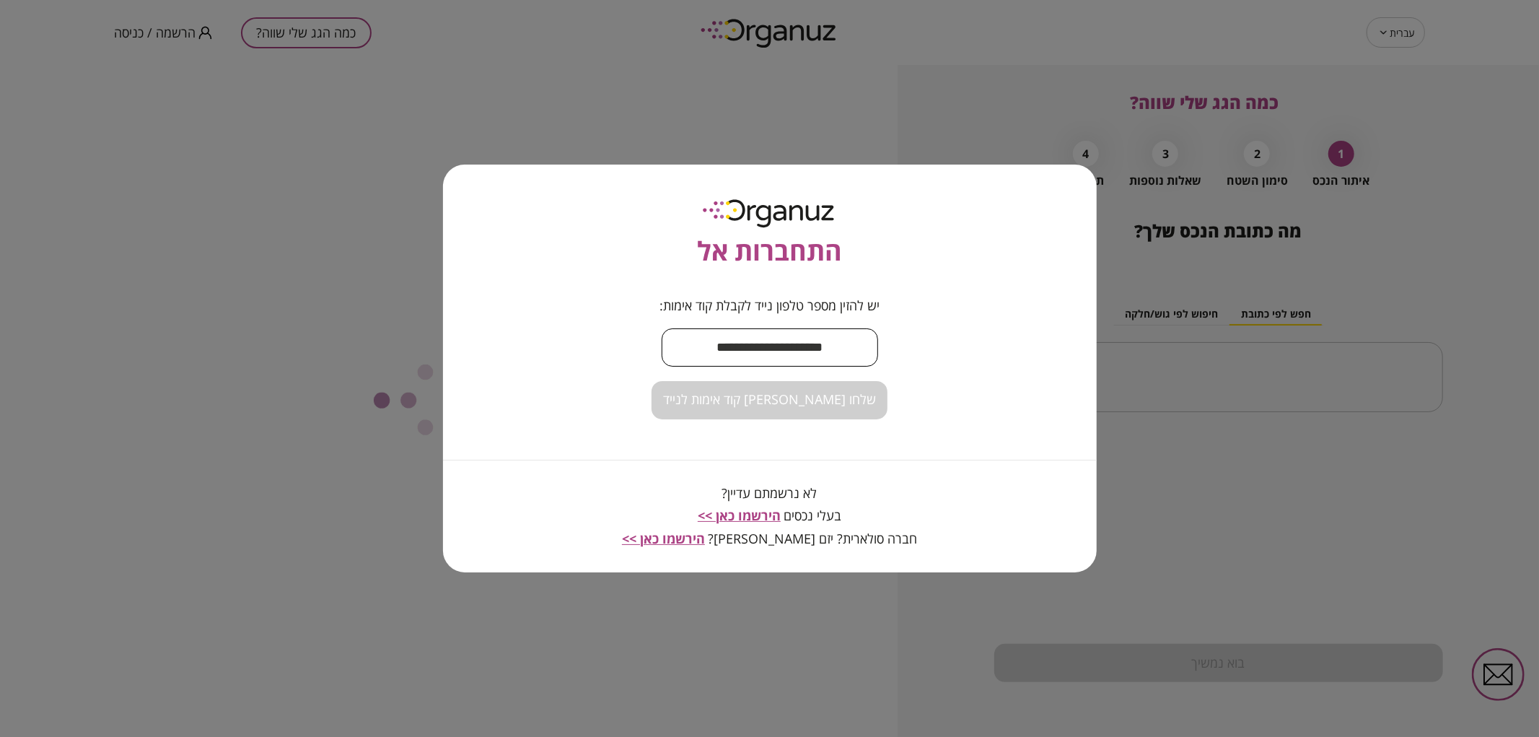
click at [784, 344] on input "text" at bounding box center [770, 347] width 216 height 43
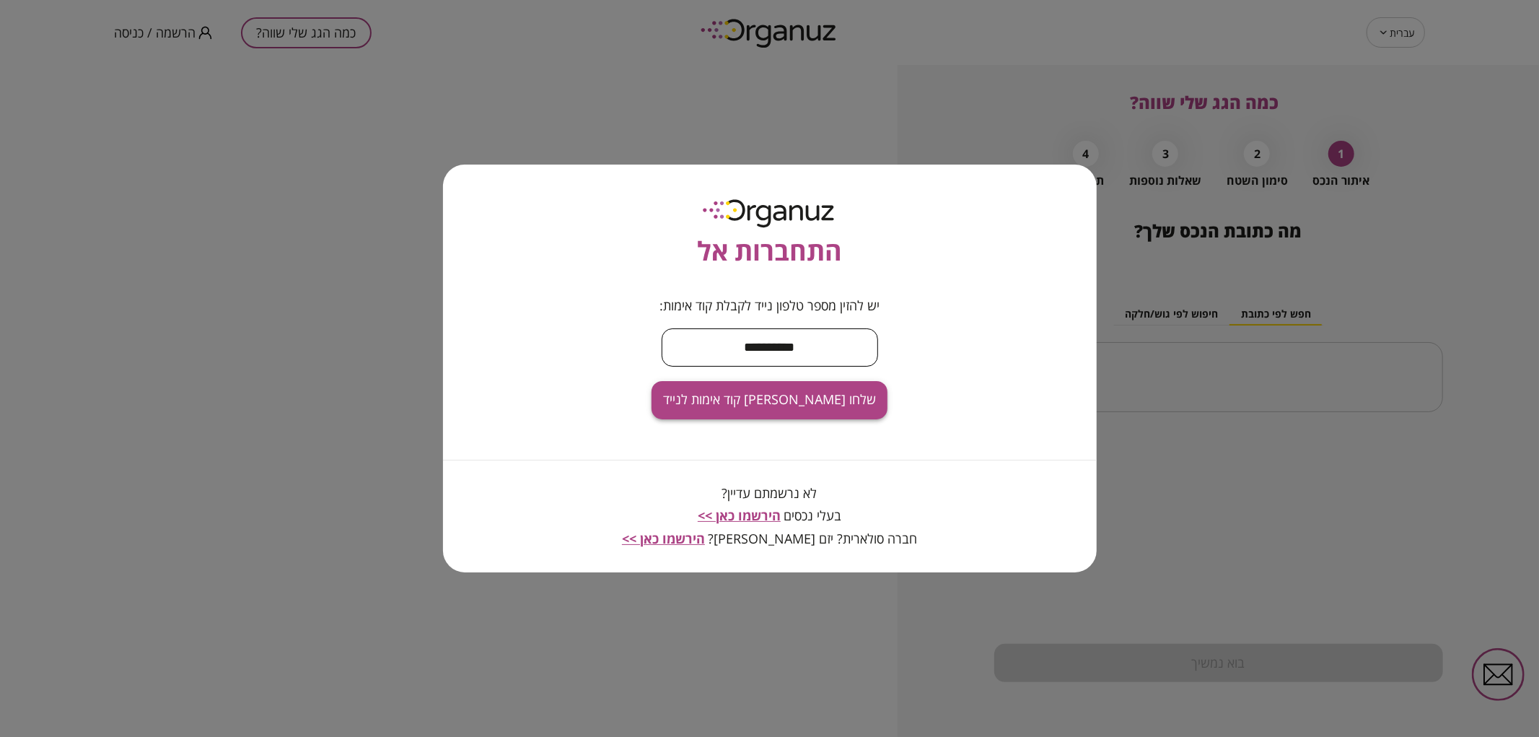
type input "**********"
click at [718, 392] on span "שלחו [PERSON_NAME] קוד אימות לנייד" at bounding box center [769, 400] width 213 height 16
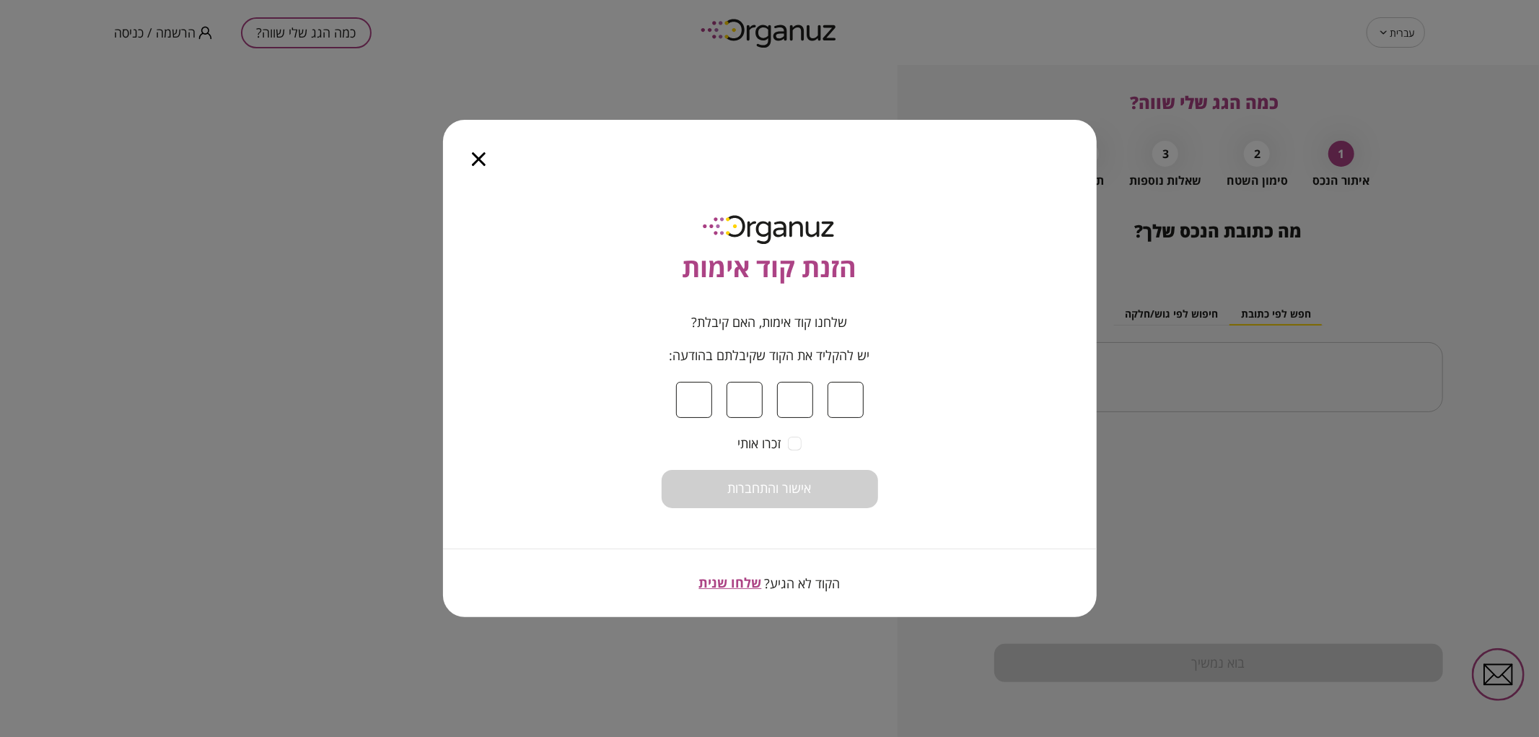
type input "*"
click at [817, 479] on button "אישור והתחברות" at bounding box center [770, 489] width 216 height 38
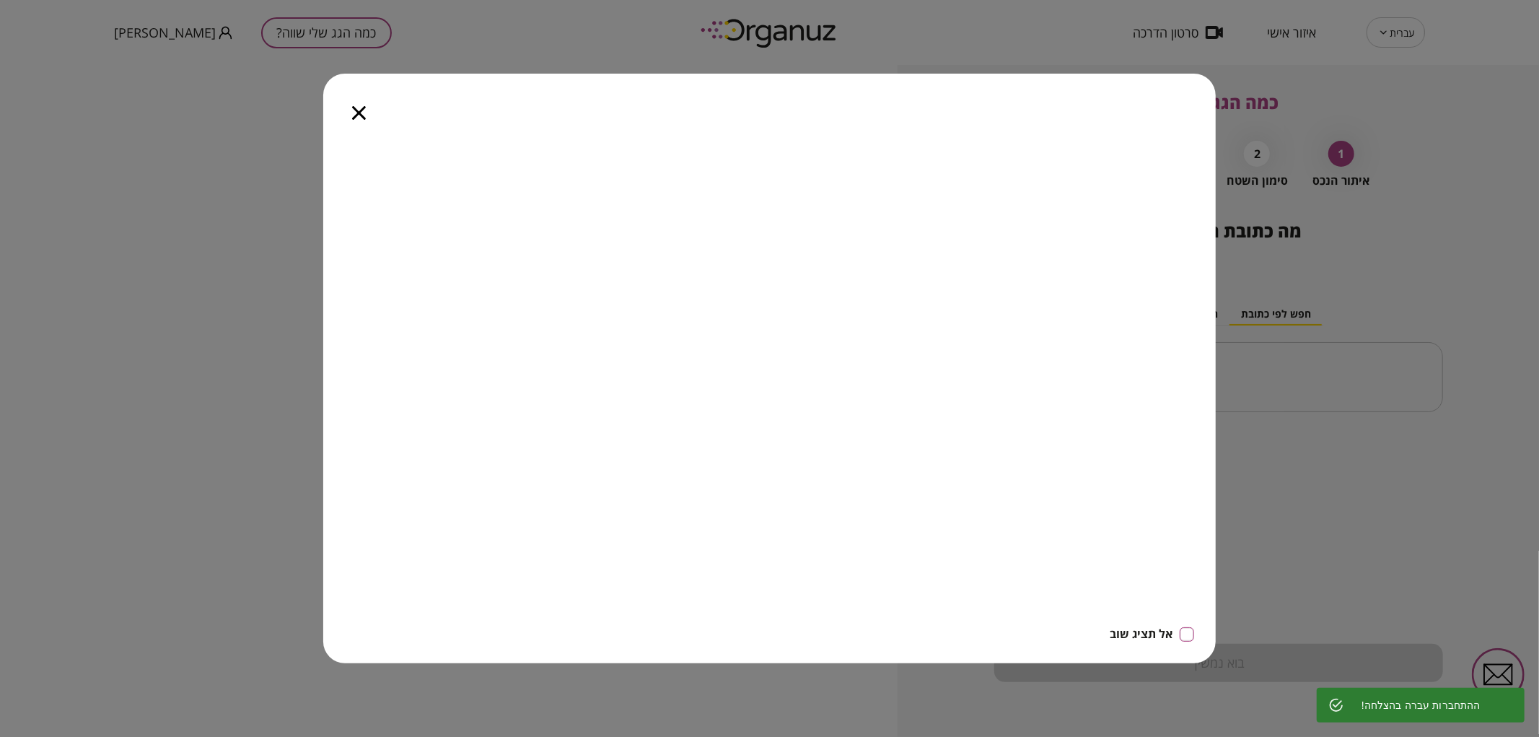
click at [368, 116] on div at bounding box center [358, 104] width 71 height 61
click at [357, 112] on icon "button" at bounding box center [359, 113] width 14 height 14
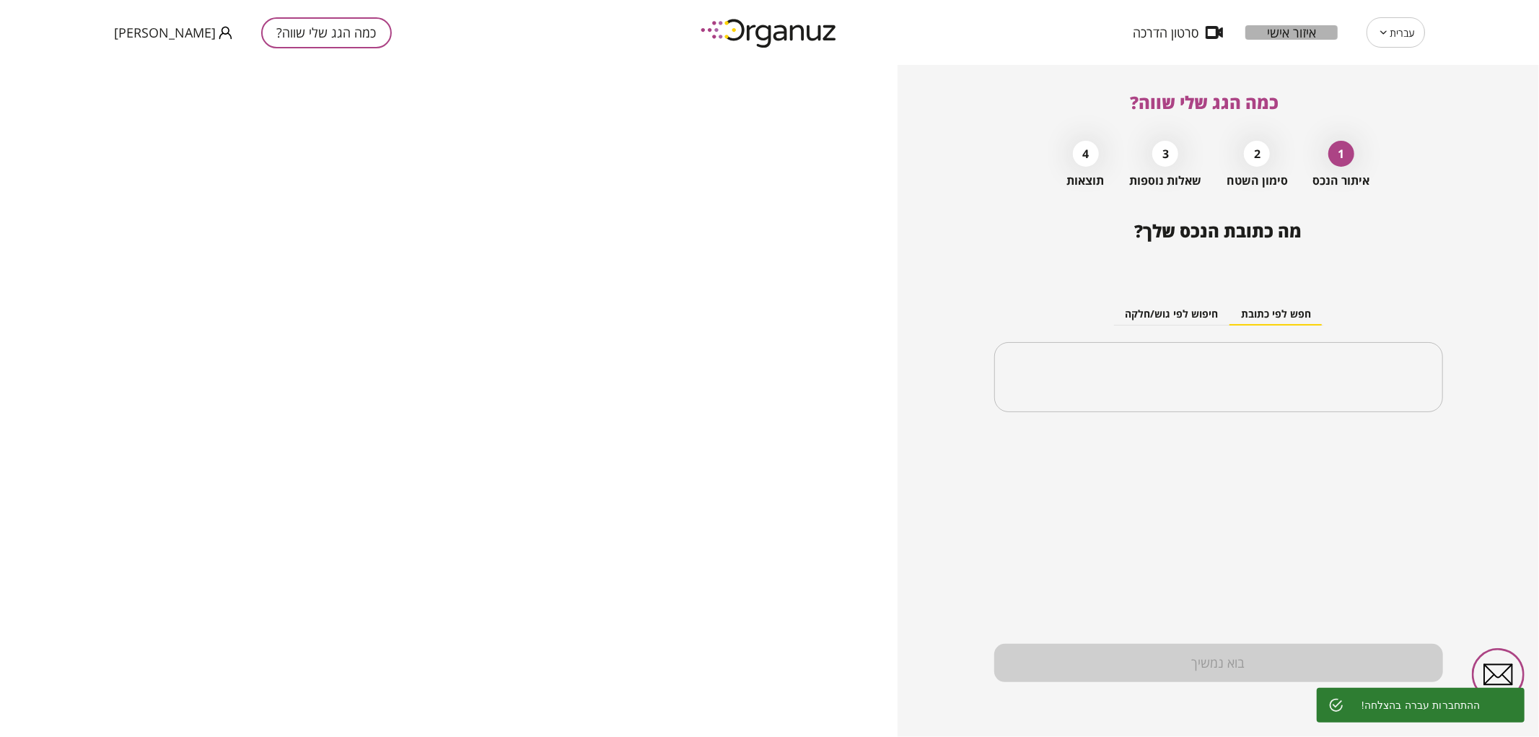
click at [1300, 33] on span "איזור אישי" at bounding box center [1291, 32] width 49 height 14
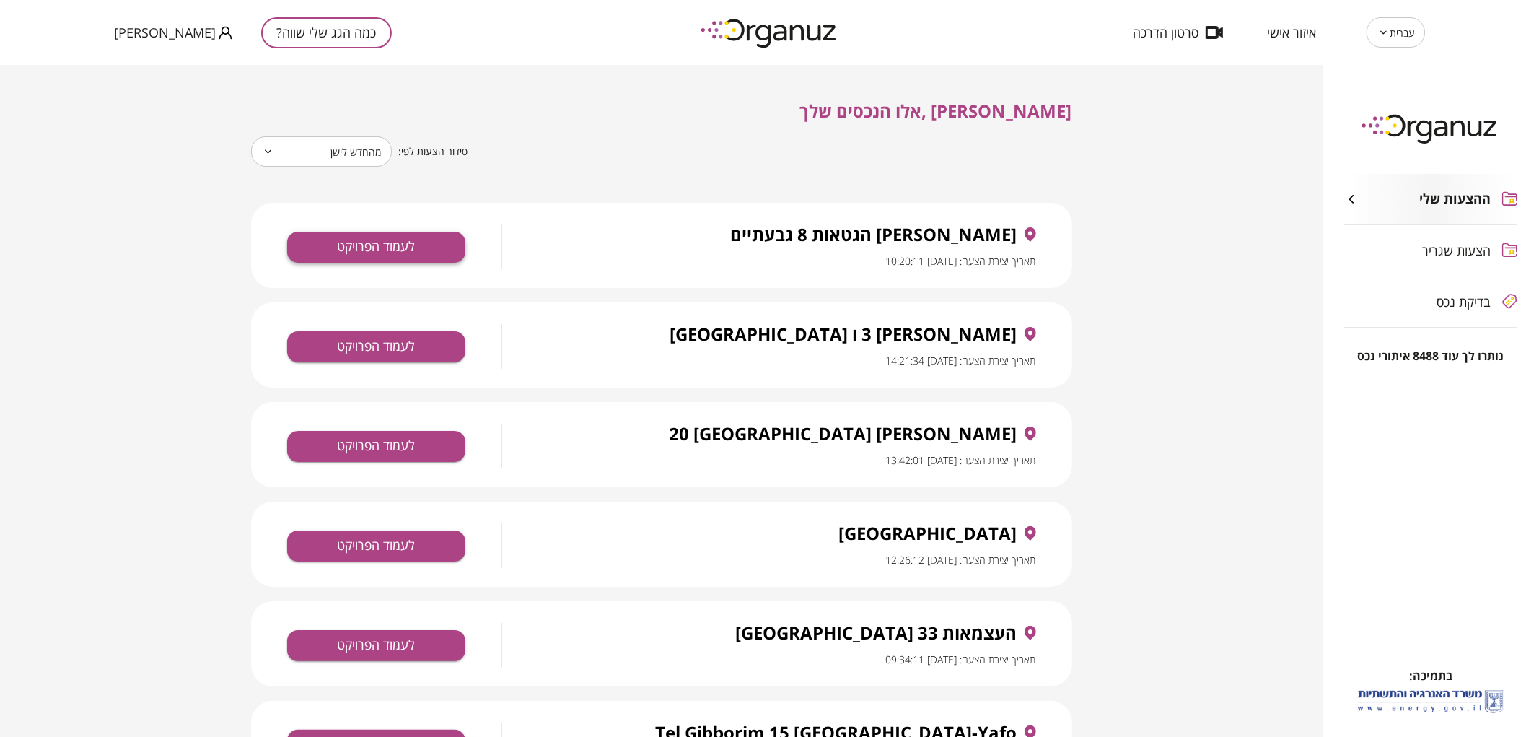
click at [427, 249] on button "לעמוד הפרויקט" at bounding box center [376, 247] width 178 height 31
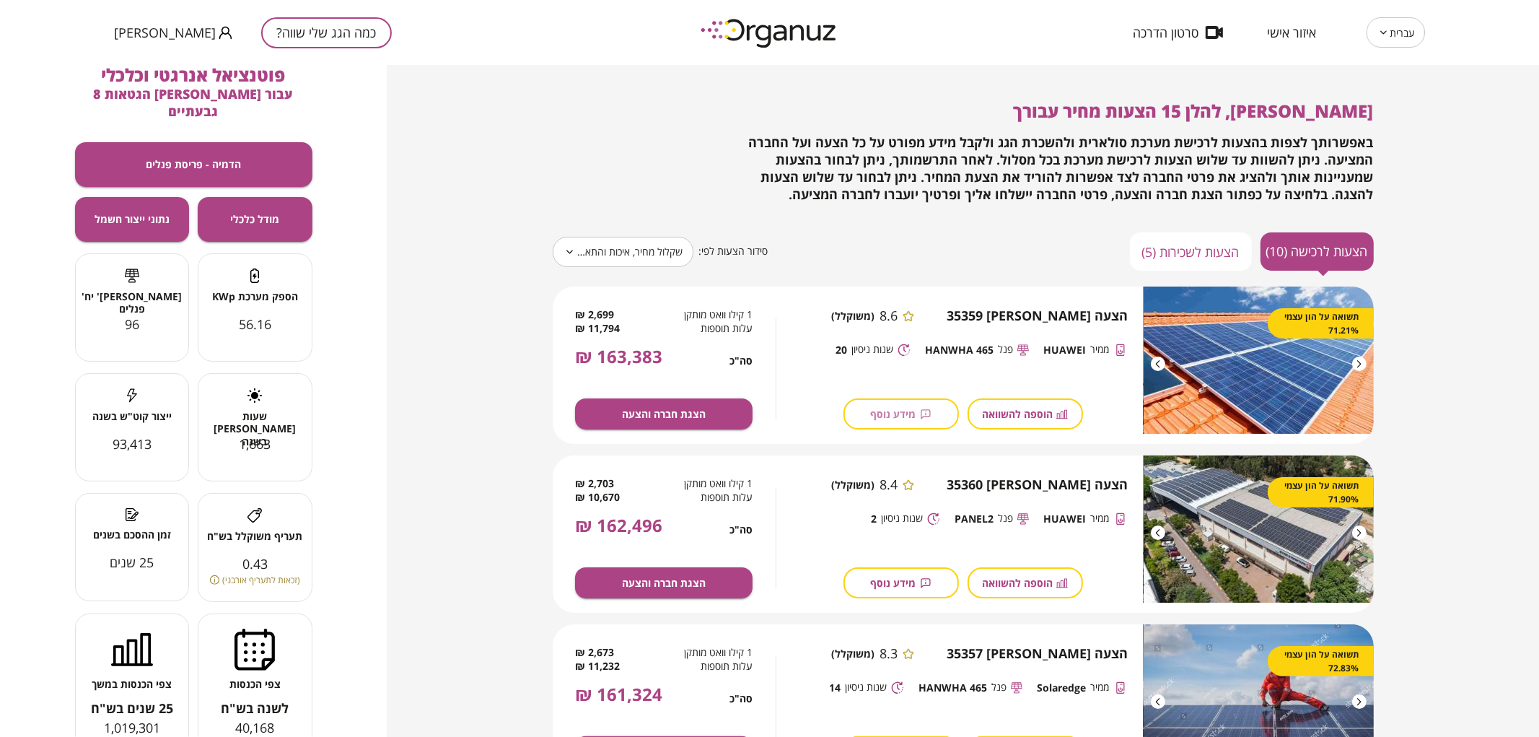
click at [905, 409] on span "מידע נוסף" at bounding box center [893, 414] width 45 height 12
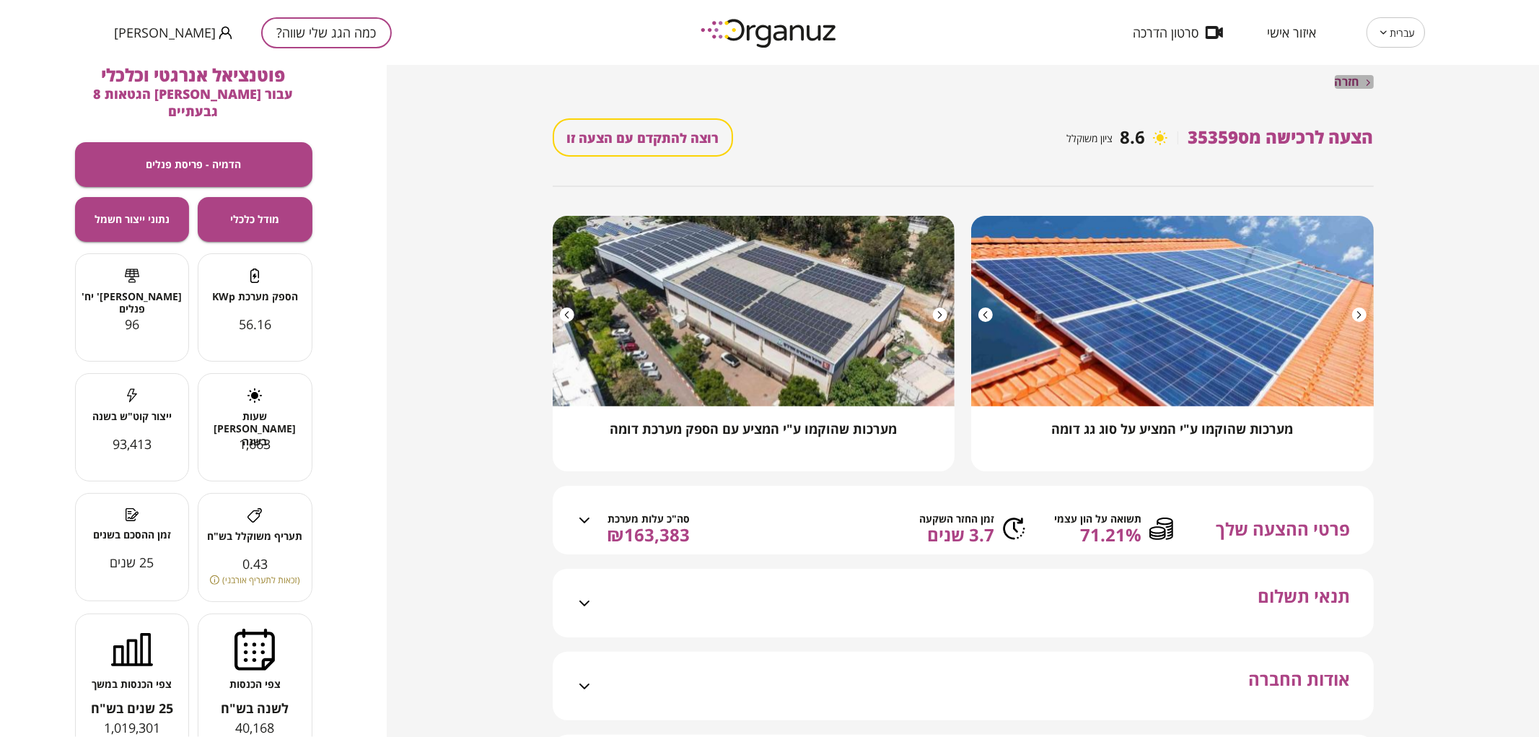
click at [1342, 88] on span "חזרה" at bounding box center [1347, 82] width 25 height 14
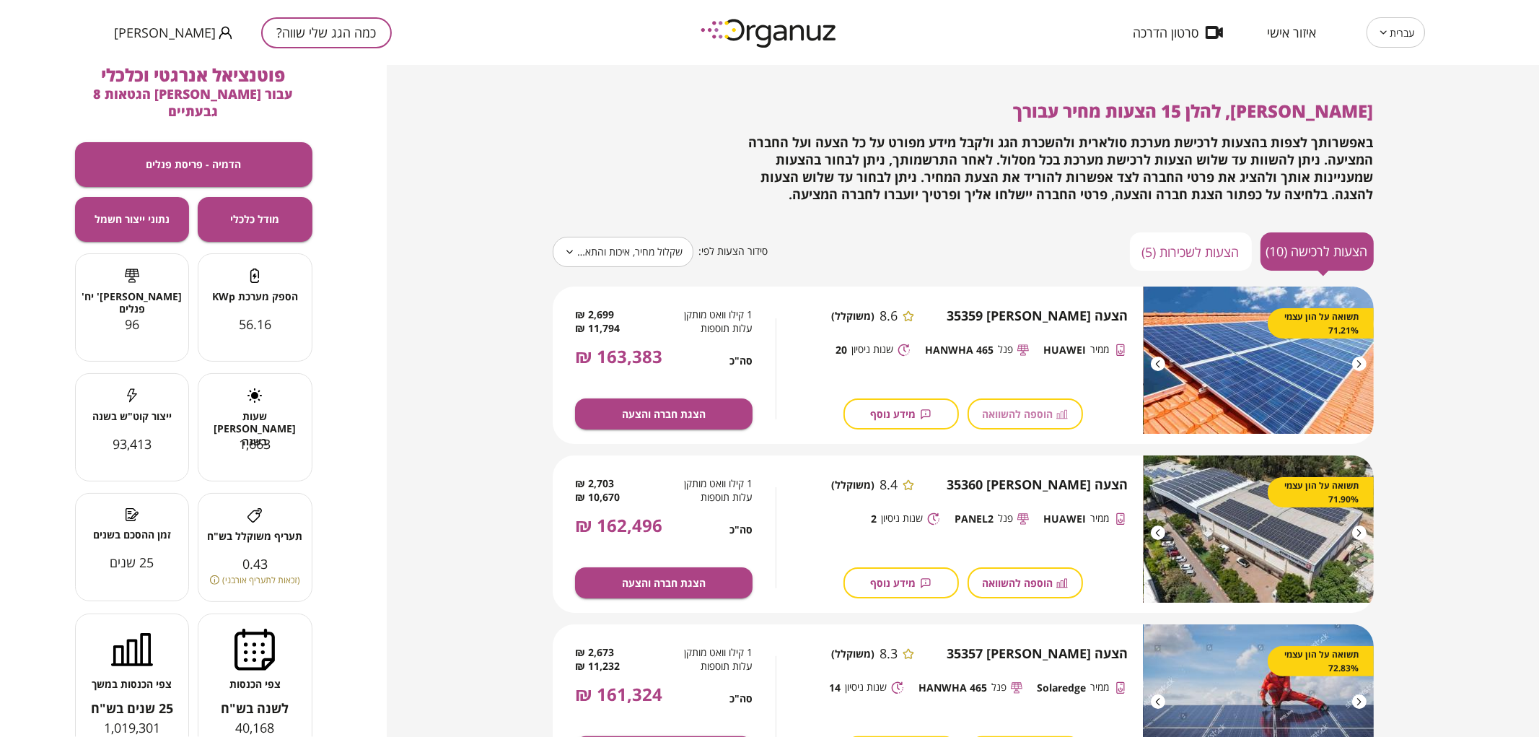
click at [987, 423] on button "הוספה להשוואה" at bounding box center [1025, 413] width 115 height 31
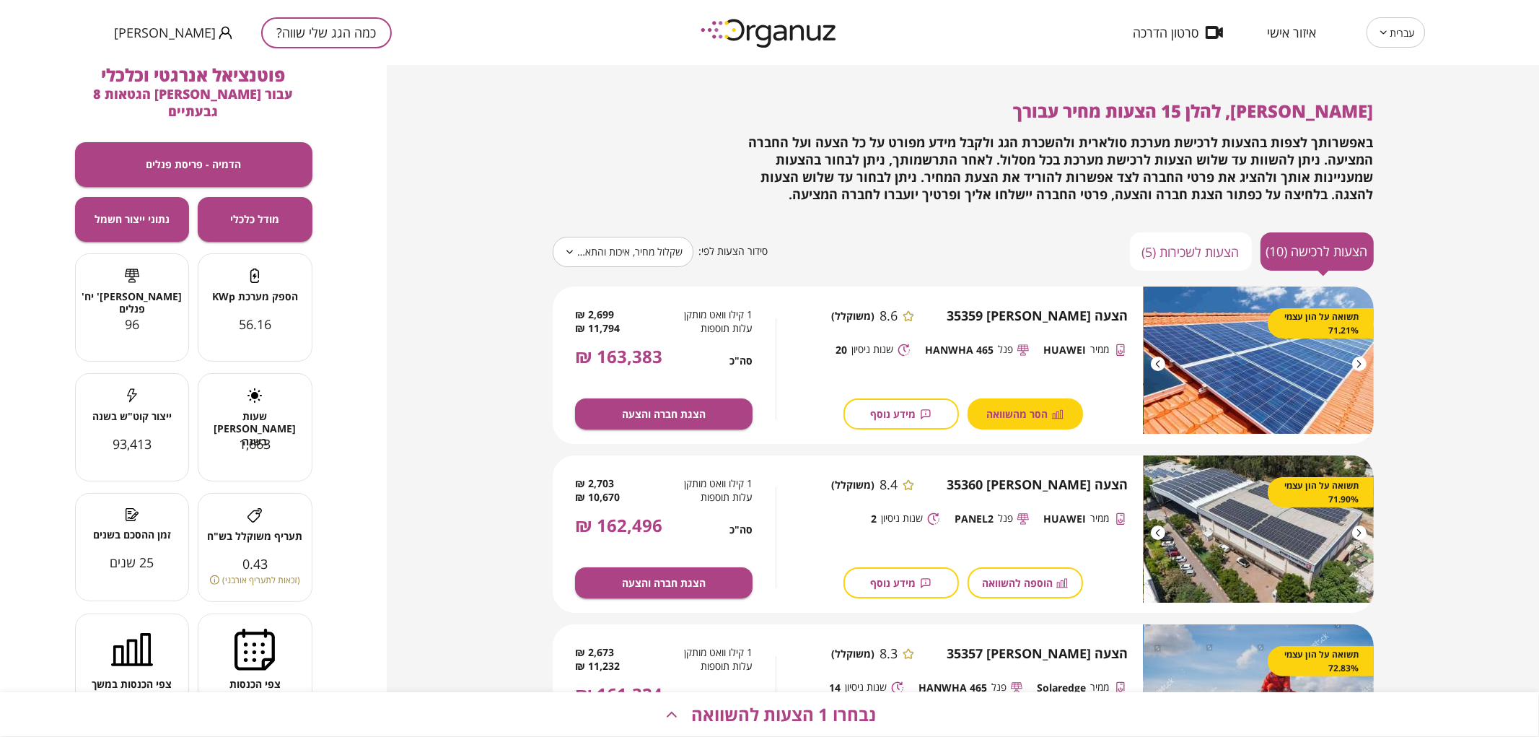
click at [777, 704] on span "נבחרו 1 הצעות להשוואה" at bounding box center [783, 714] width 185 height 20
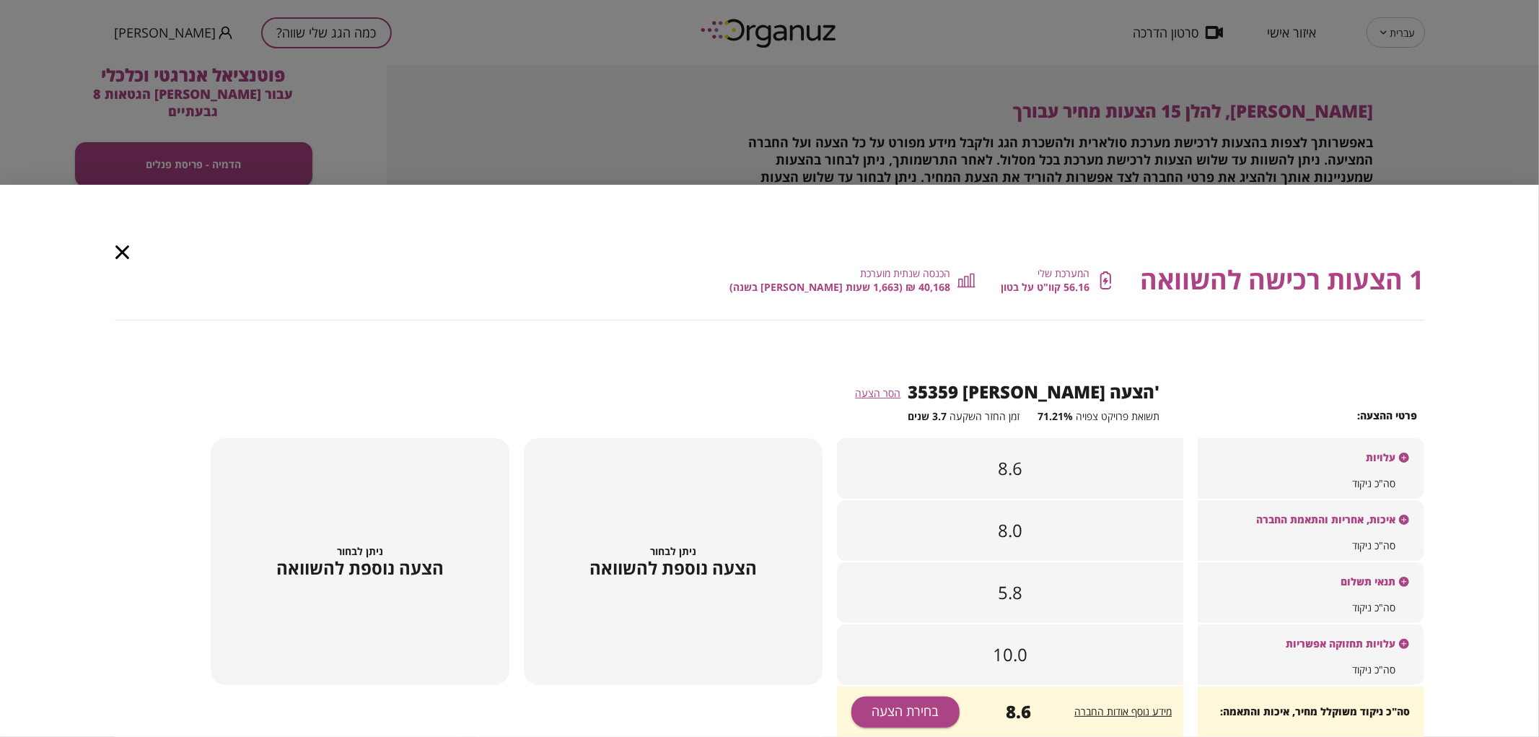
click at [1361, 439] on div "עלויות" at bounding box center [1311, 456] width 227 height 36
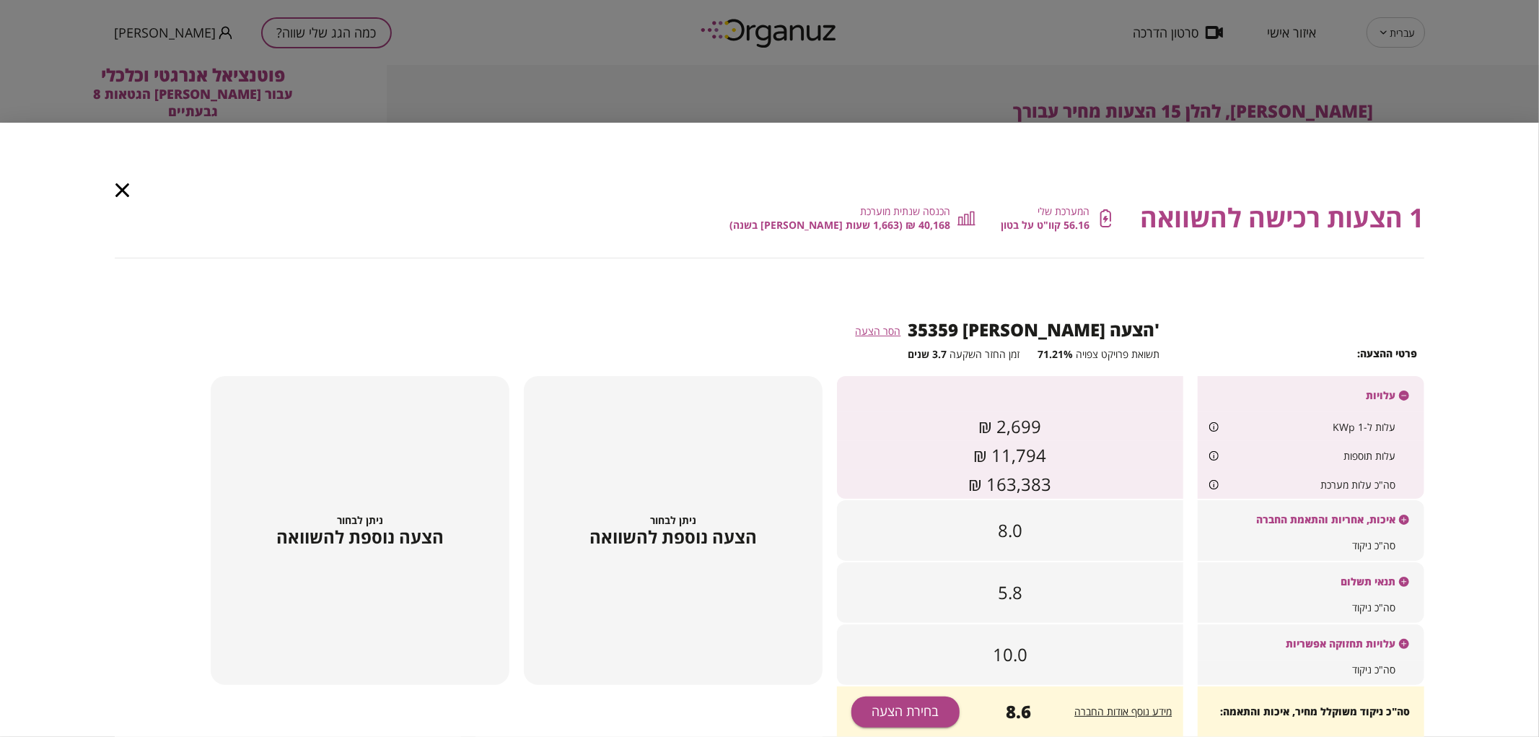
click at [121, 193] on icon "button" at bounding box center [122, 190] width 14 height 14
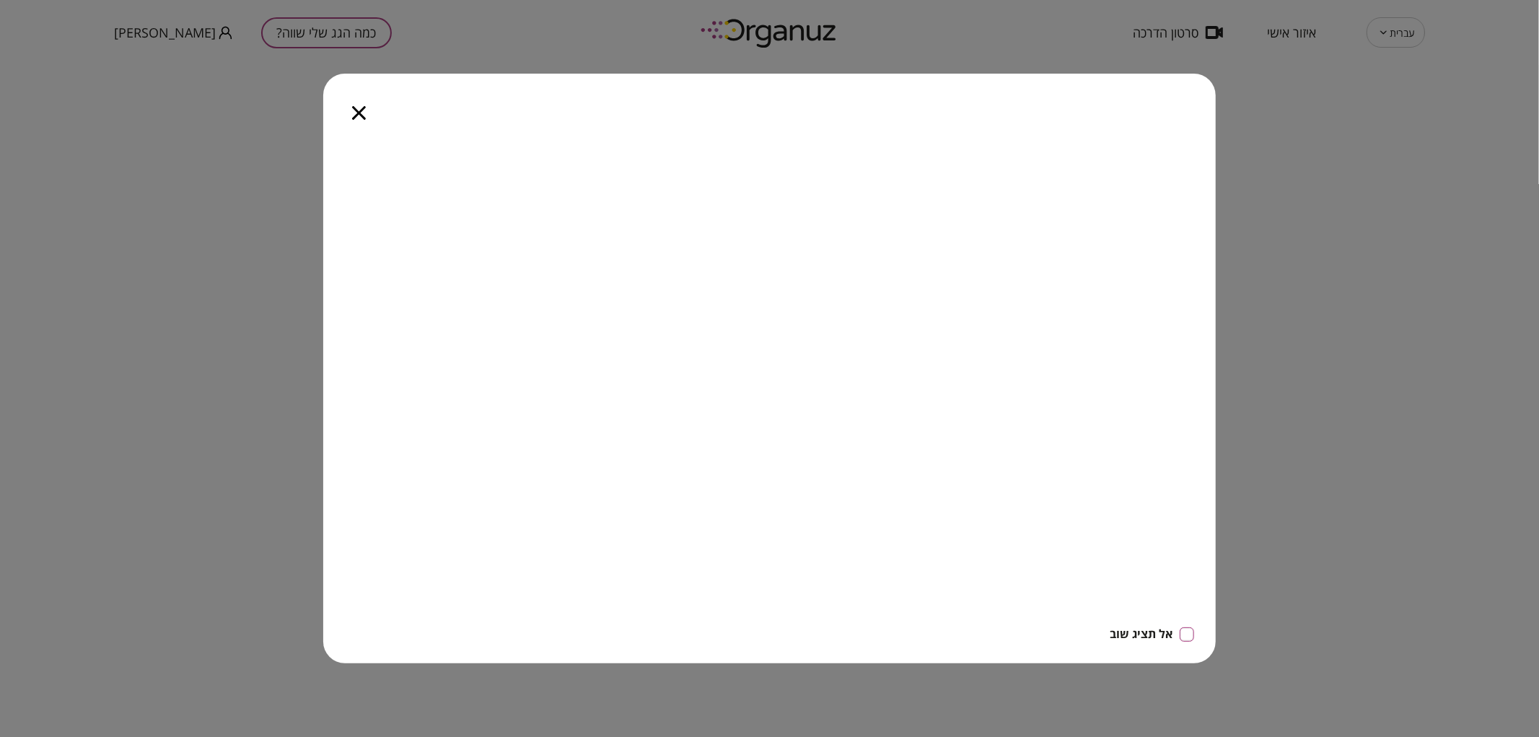
click at [363, 106] on icon "button" at bounding box center [359, 113] width 14 height 14
click at [359, 111] on icon "button" at bounding box center [359, 113] width 14 height 14
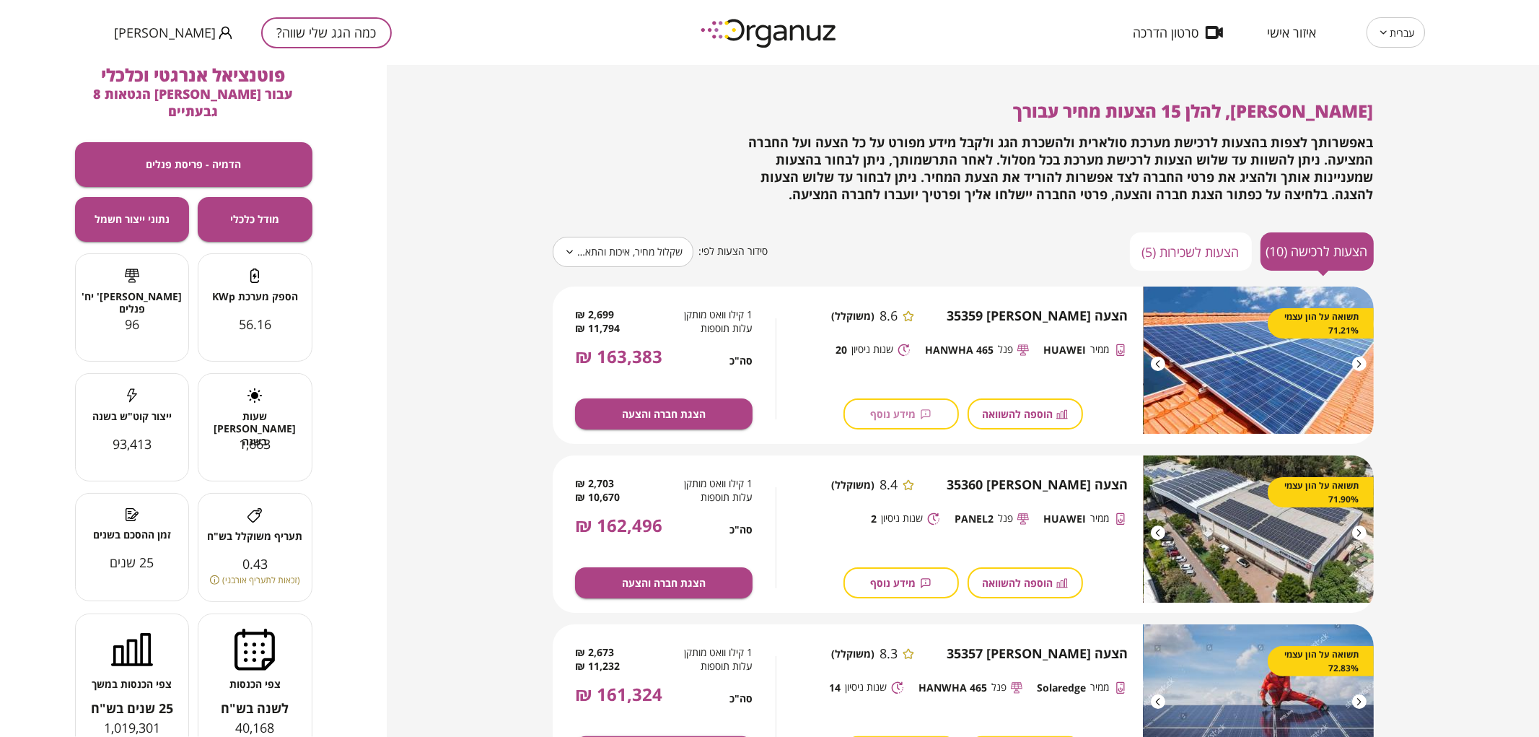
click at [944, 421] on button "מידע נוסף" at bounding box center [901, 413] width 115 height 31
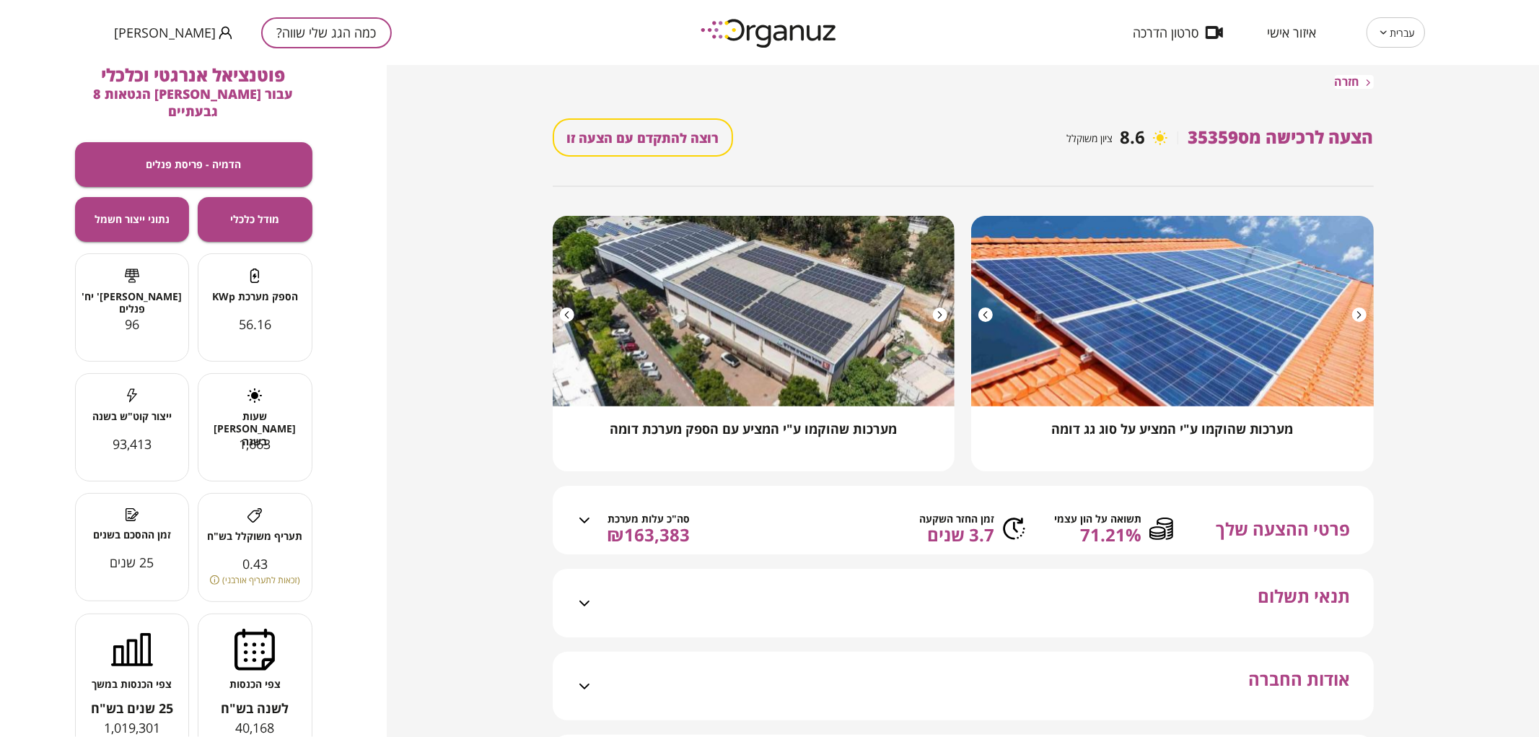
click at [1345, 82] on span "חזרה" at bounding box center [1347, 82] width 25 height 14
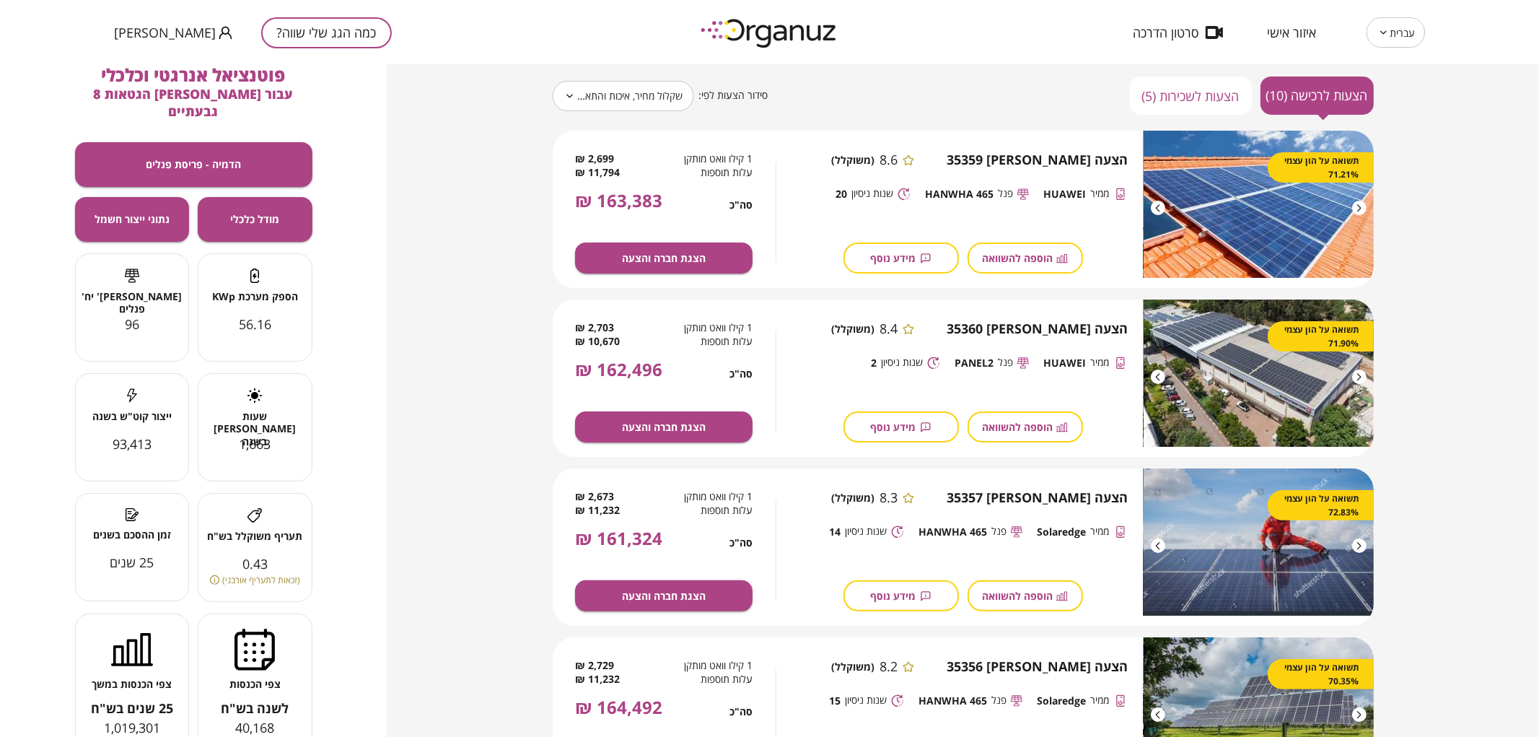
scroll to position [160, 0]
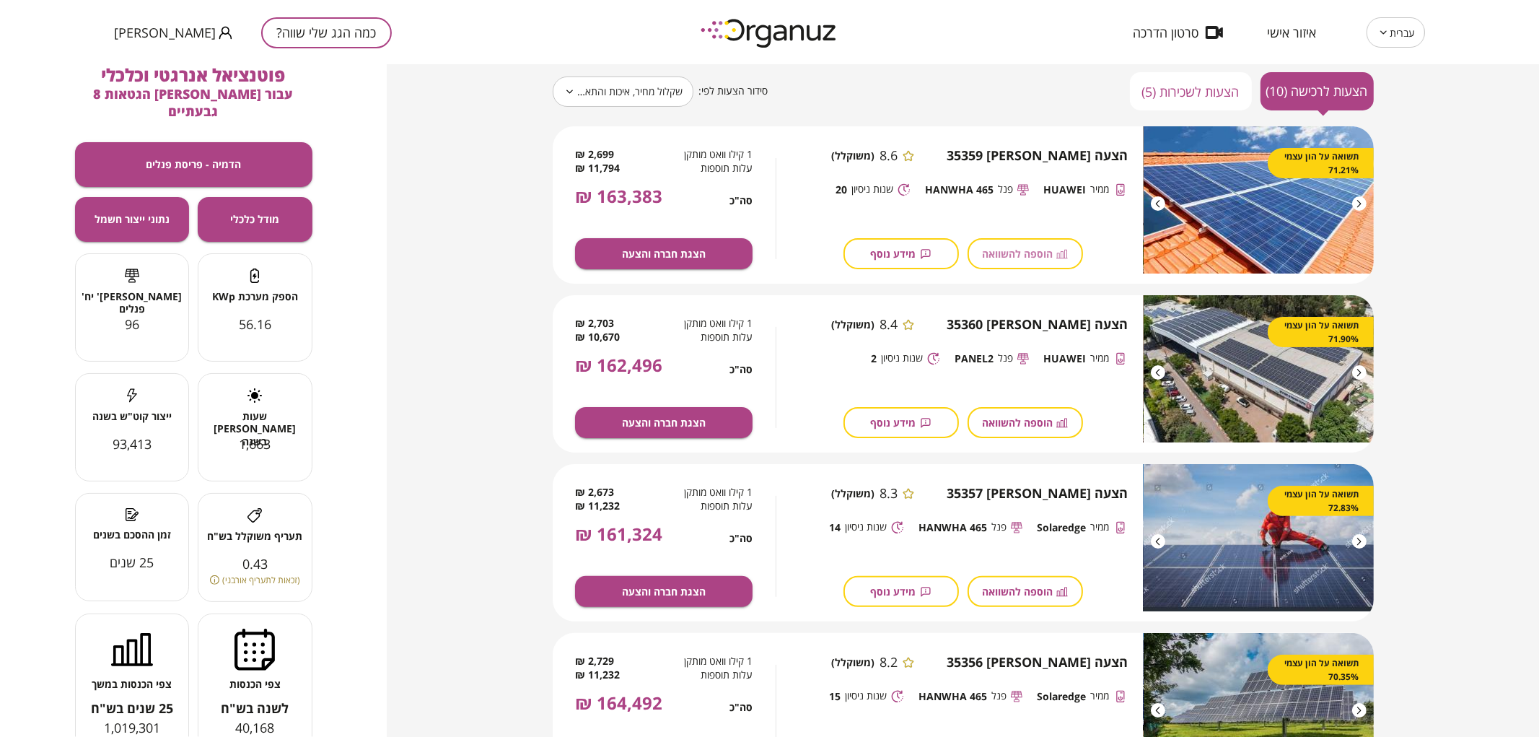
drag, startPoint x: 1037, startPoint y: 255, endPoint x: 1013, endPoint y: 427, distance: 174.1
click at [1036, 256] on span "הוספה להשוואה" at bounding box center [1017, 254] width 71 height 12
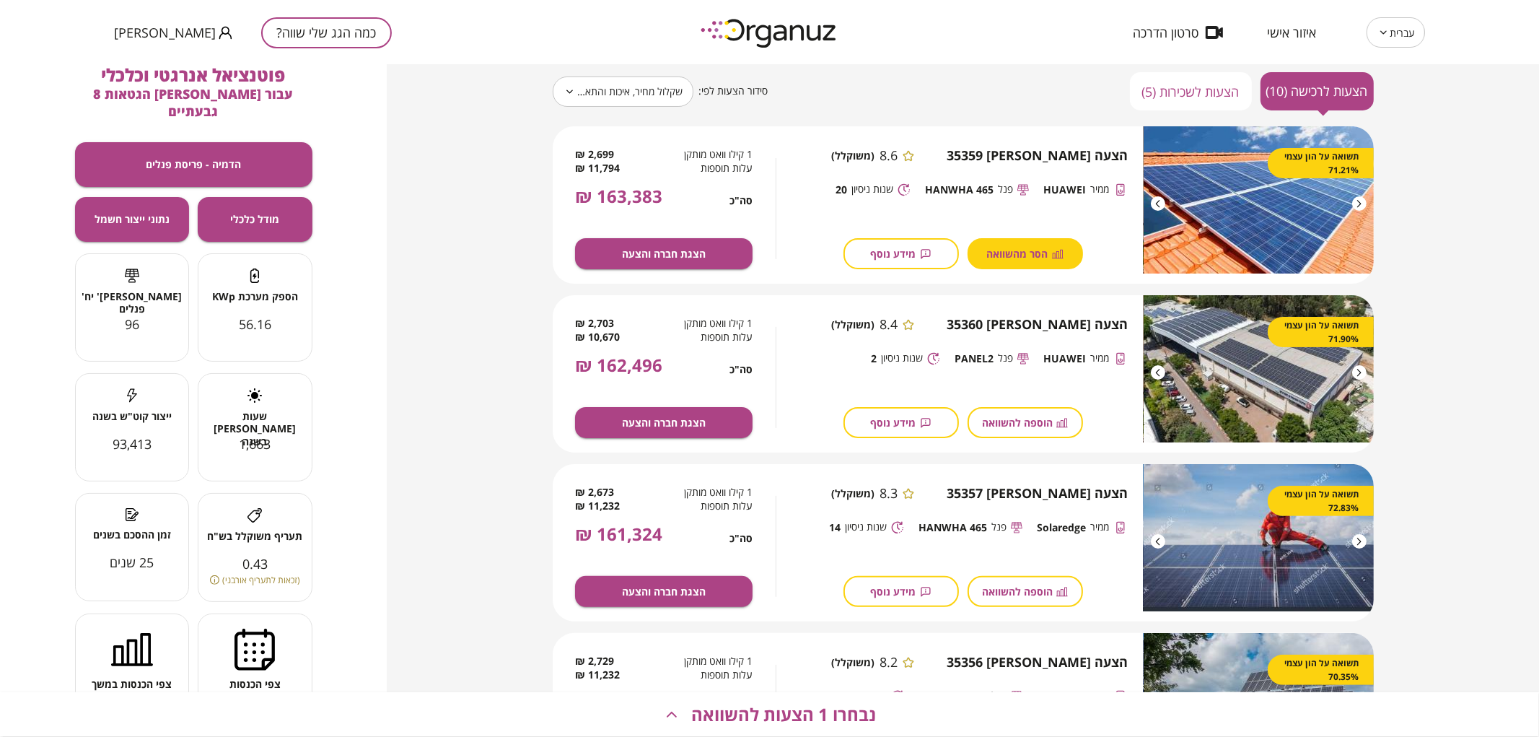
click at [1007, 424] on span "הוספה להשוואה" at bounding box center [1017, 422] width 71 height 12
click at [1003, 588] on span "הוספה להשוואה" at bounding box center [1017, 591] width 71 height 12
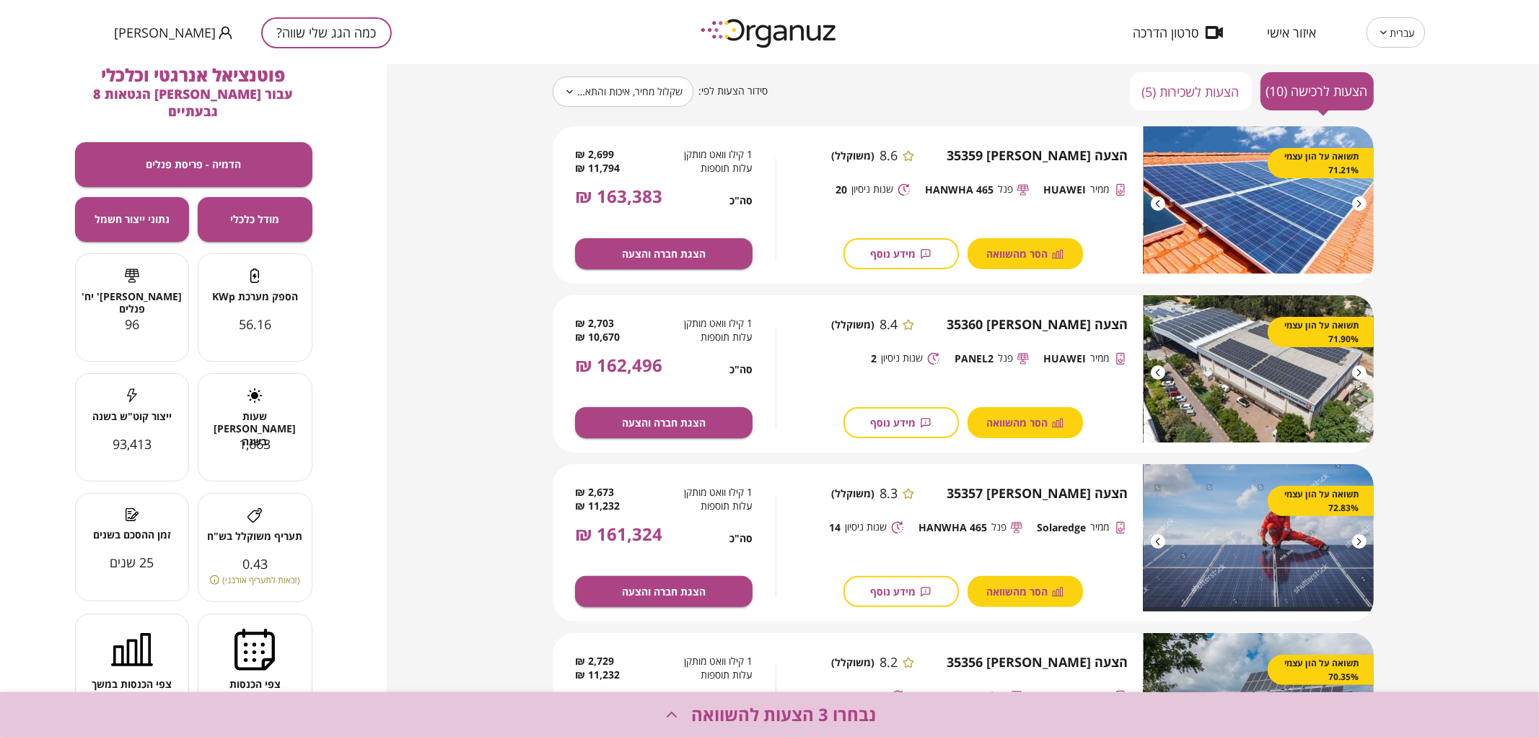
click at [751, 710] on span "נבחרו 3 הצעות להשוואה" at bounding box center [783, 714] width 185 height 20
